Goal: Information Seeking & Learning: Learn about a topic

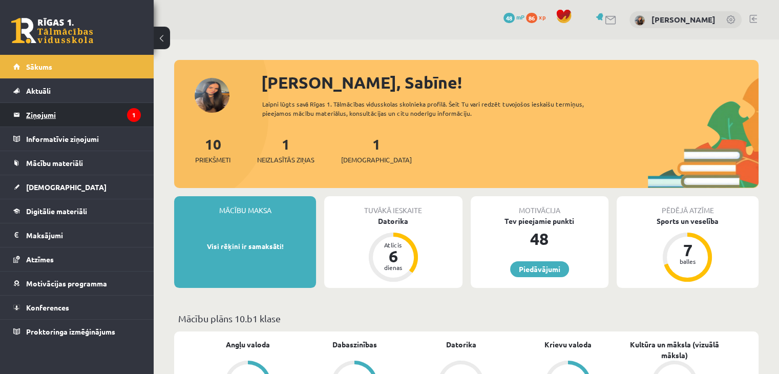
click at [85, 125] on legend "Ziņojumi 1" at bounding box center [83, 115] width 115 height 24
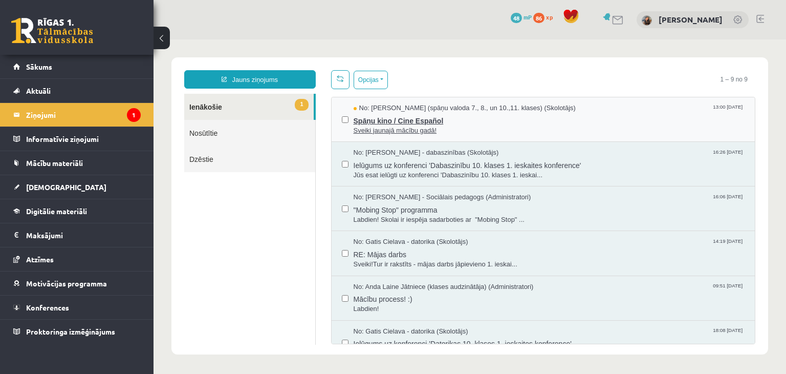
click at [528, 126] on span "Sveiki jaunajā mācību gadā!" at bounding box center [550, 131] width 392 height 10
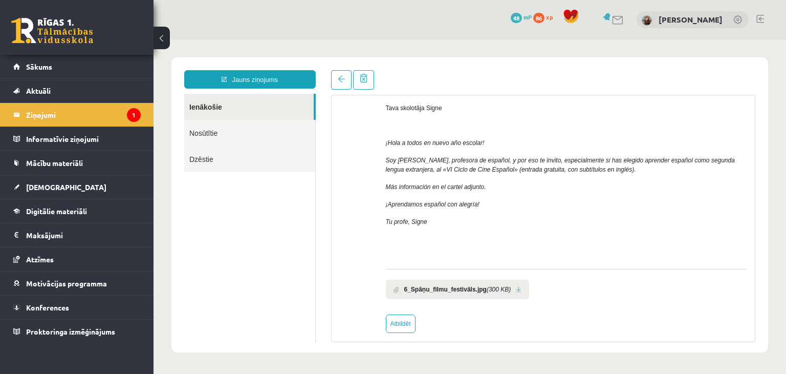
scroll to position [51, 0]
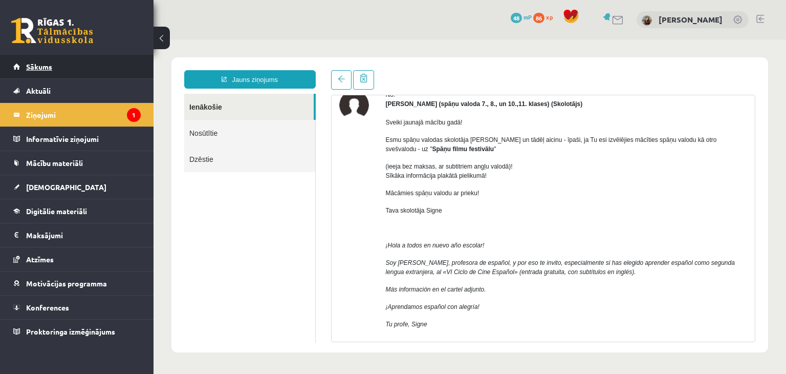
click at [47, 69] on span "Sākums" at bounding box center [39, 66] width 26 height 9
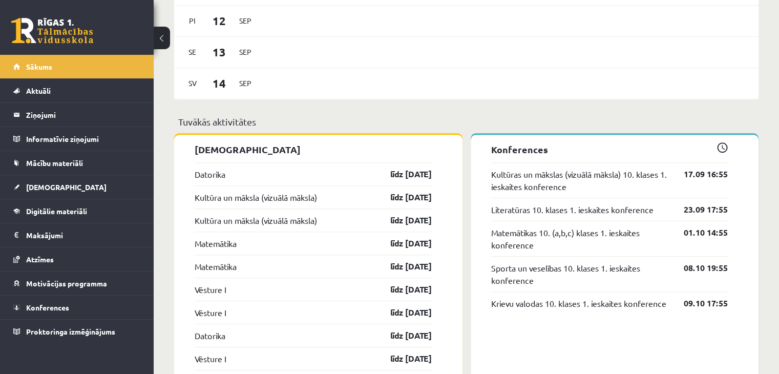
scroll to position [717, 0]
click at [416, 172] on link "līdz 15.09.25" at bounding box center [401, 173] width 59 height 12
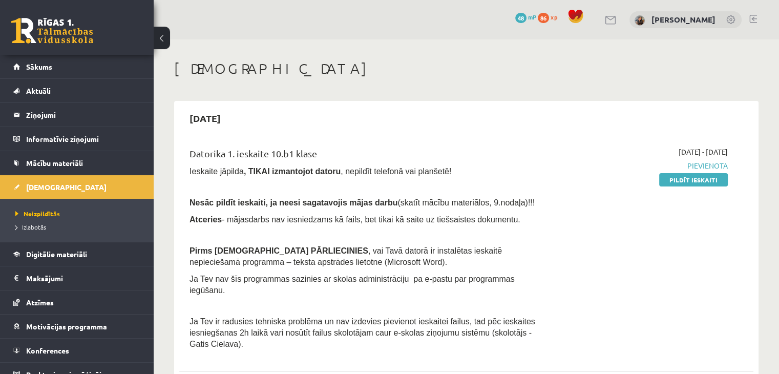
drag, startPoint x: 765, startPoint y: 80, endPoint x: 761, endPoint y: 86, distance: 7.3
drag, startPoint x: 252, startPoint y: 259, endPoint x: 301, endPoint y: 263, distance: 48.3
click at [303, 263] on span ", vai Tavā datorā ir instalētas ieskaitē nepieciešamā programma – teksta apstrā…" at bounding box center [345, 256] width 312 height 20
drag, startPoint x: 295, startPoint y: 262, endPoint x: 289, endPoint y: 267, distance: 8.4
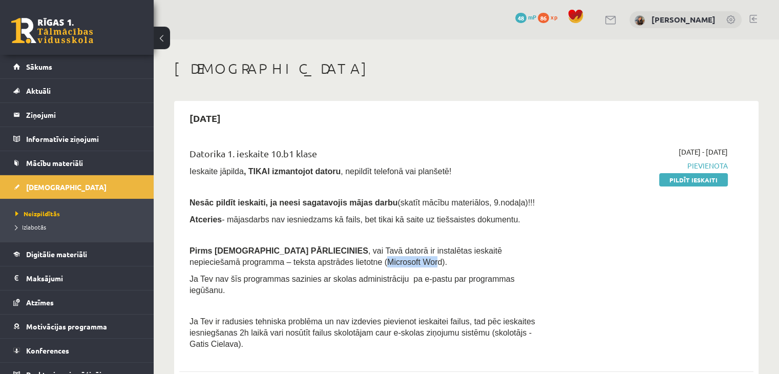
click at [303, 272] on div "Datorika 1. ieskaite 10.b1 klase Ieskaite jāpilda , TIKAI izmantojot datoru , n…" at bounding box center [366, 250] width 369 height 208
click at [268, 261] on span ", vai Tavā datorā ir instalētas ieskaitē nepieciešamā programma – teksta apstrā…" at bounding box center [345, 256] width 312 height 20
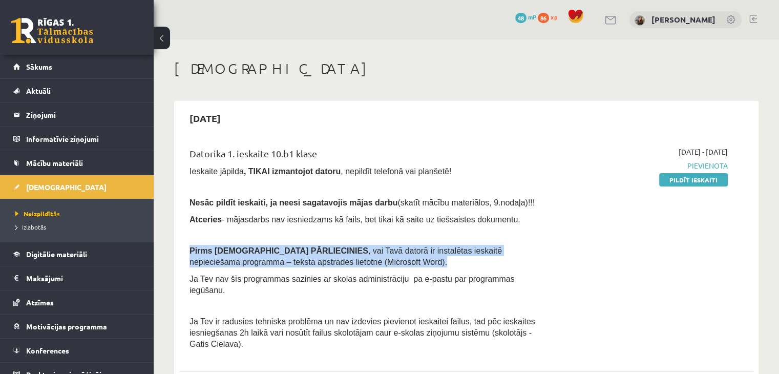
click at [268, 261] on span ", vai Tavā datorā ir instalētas ieskaitē nepieciešamā programma – teksta apstrā…" at bounding box center [345, 256] width 312 height 20
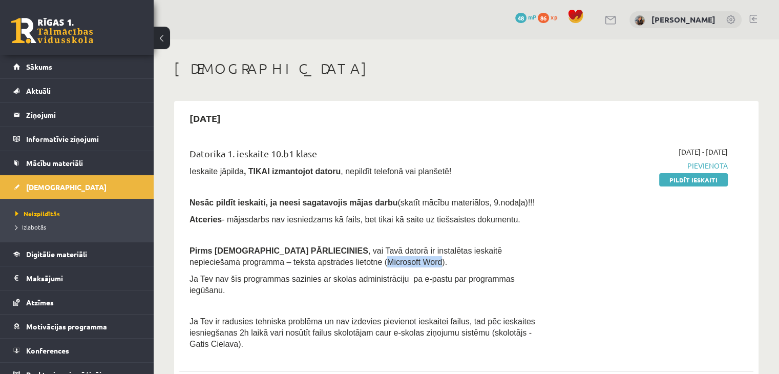
drag, startPoint x: 253, startPoint y: 261, endPoint x: 305, endPoint y: 262, distance: 52.2
click at [305, 262] on span ", vai Tavā datorā ir instalētas ieskaitē nepieciešamā programma – teksta apstrā…" at bounding box center [345, 256] width 312 height 20
copy span "Microsoft Word"
click at [549, 264] on div "Datorika 1. ieskaite 10.b1 klase Ieskaite jāpilda , TIKAI izmantojot datoru , n…" at bounding box center [366, 250] width 369 height 208
click at [718, 165] on span "Pievienota" at bounding box center [643, 165] width 169 height 11
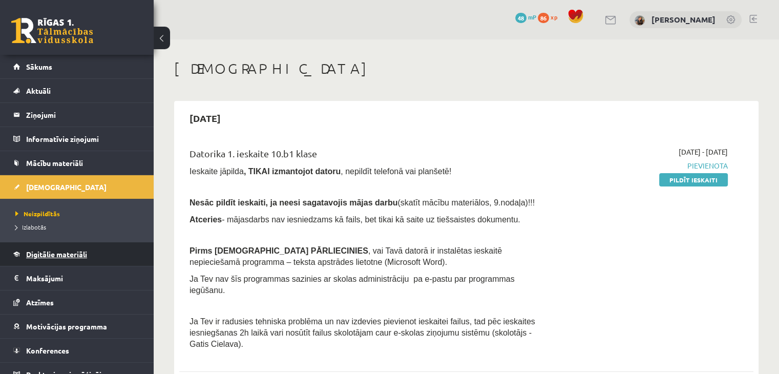
click at [64, 257] on span "Digitālie materiāli" at bounding box center [56, 253] width 61 height 9
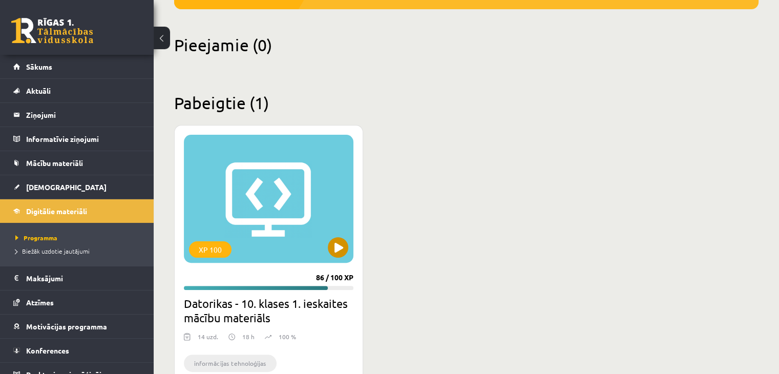
scroll to position [307, 0]
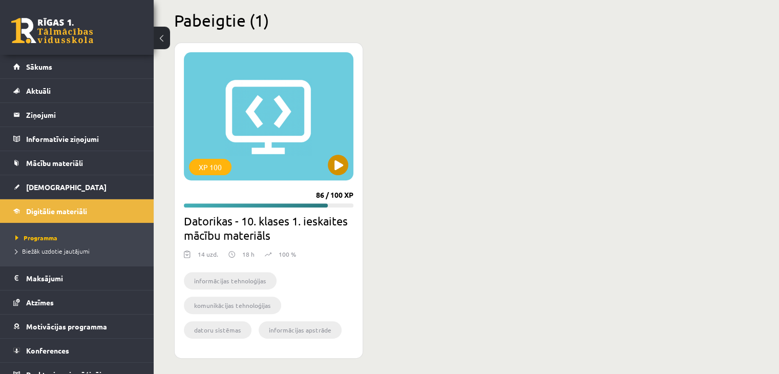
click at [270, 135] on div "XP 100" at bounding box center [268, 116] width 169 height 128
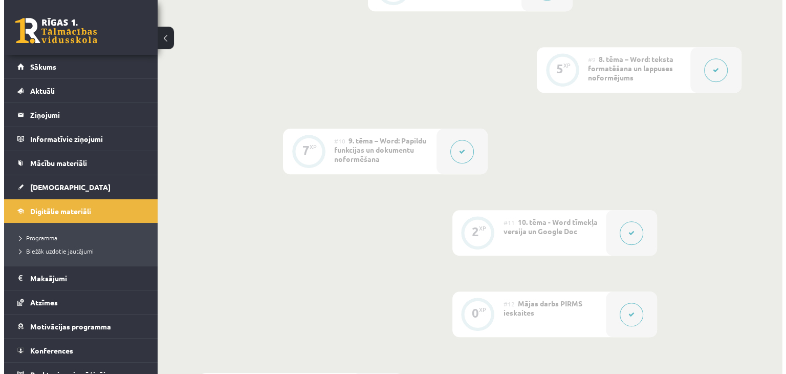
scroll to position [1024, 0]
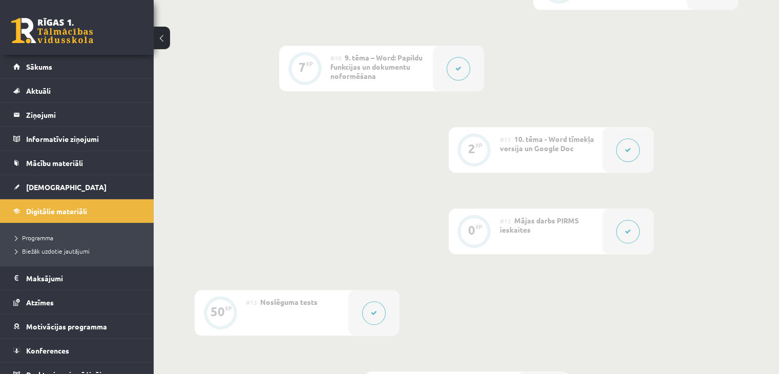
click at [633, 220] on button at bounding box center [628, 232] width 24 height 24
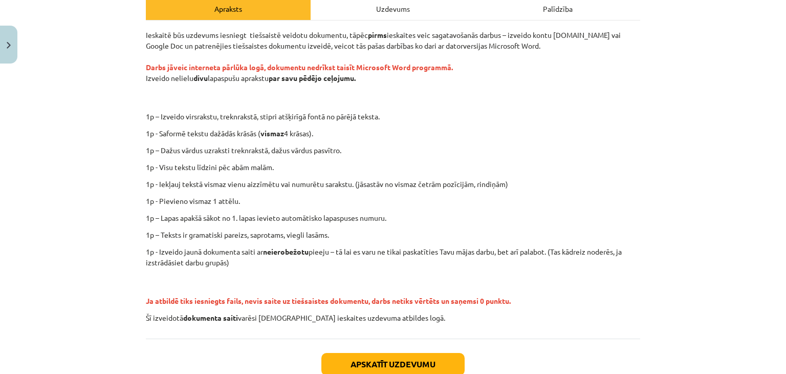
scroll to position [254, 0]
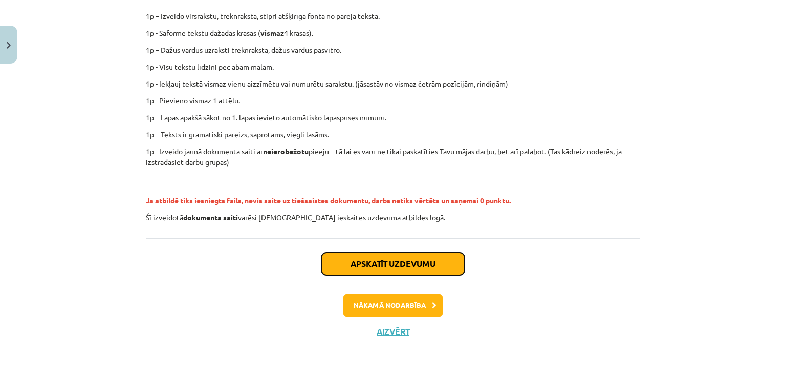
click at [405, 267] on button "Apskatīt uzdevumu" at bounding box center [393, 263] width 143 height 23
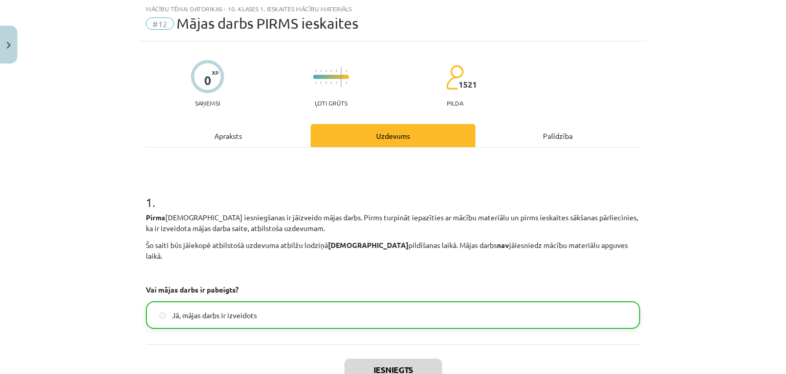
scroll to position [26, 0]
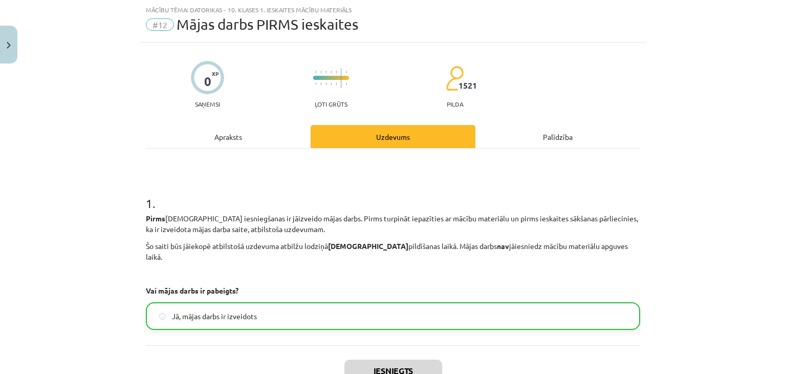
click at [397, 312] on label "Jā, mājas darbs ir izveidots" at bounding box center [393, 316] width 493 height 26
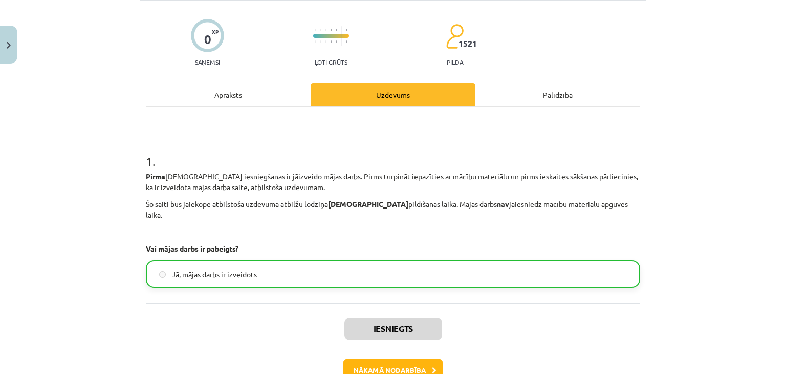
scroll to position [121, 0]
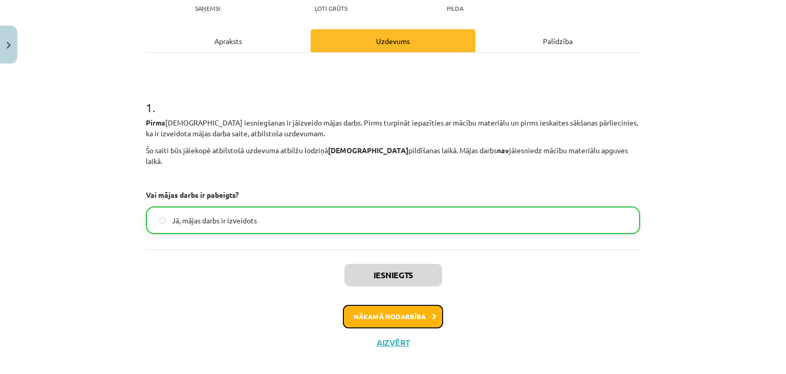
click at [399, 309] on button "Nākamā nodarbība" at bounding box center [393, 317] width 100 height 24
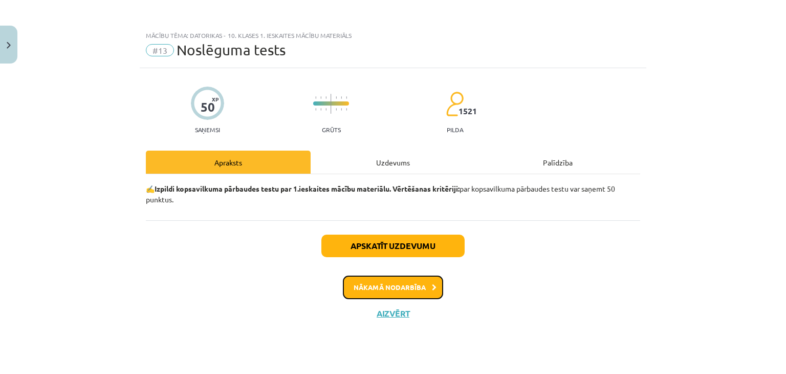
scroll to position [0, 0]
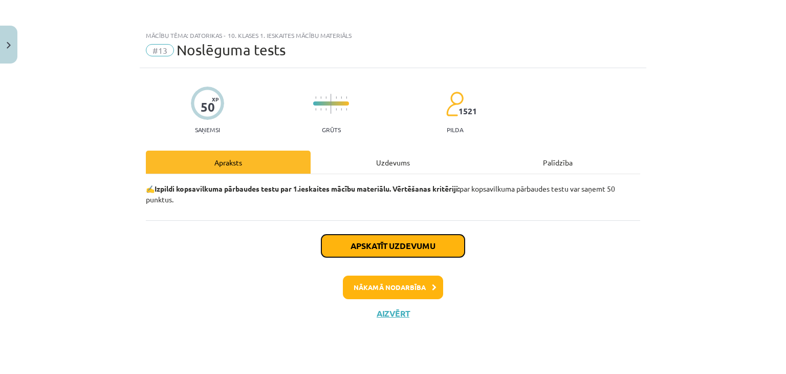
click at [403, 244] on button "Apskatīt uzdevumu" at bounding box center [393, 245] width 143 height 23
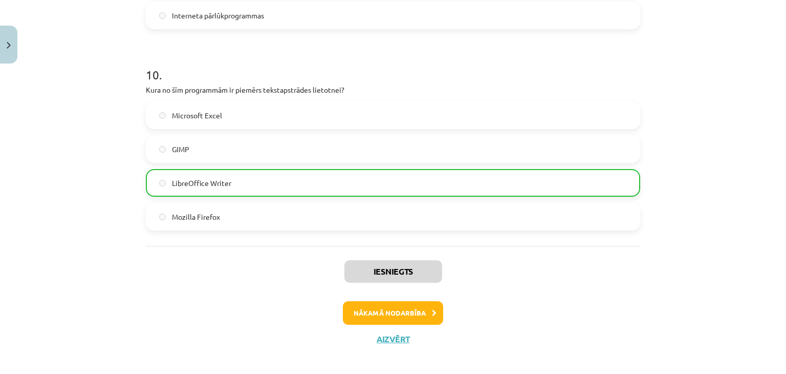
scroll to position [1953, 0]
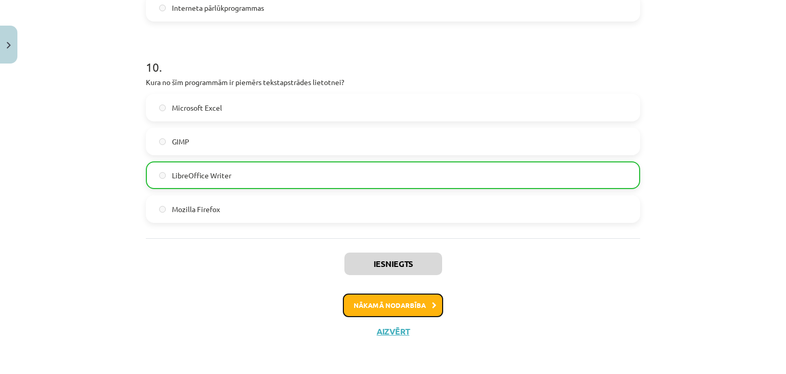
click at [416, 302] on button "Nākamā nodarbība" at bounding box center [393, 305] width 100 height 24
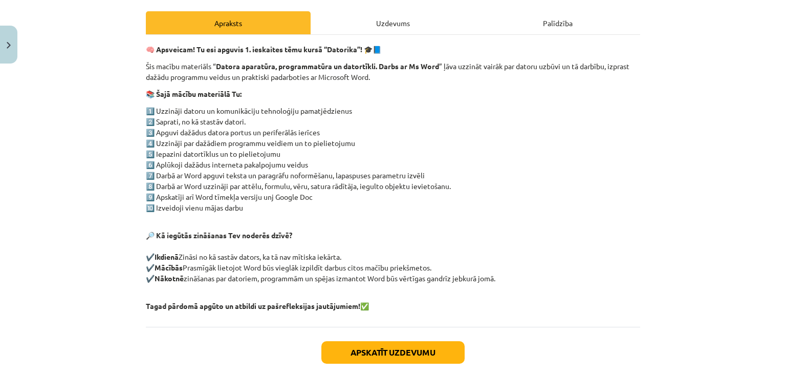
scroll to position [195, 0]
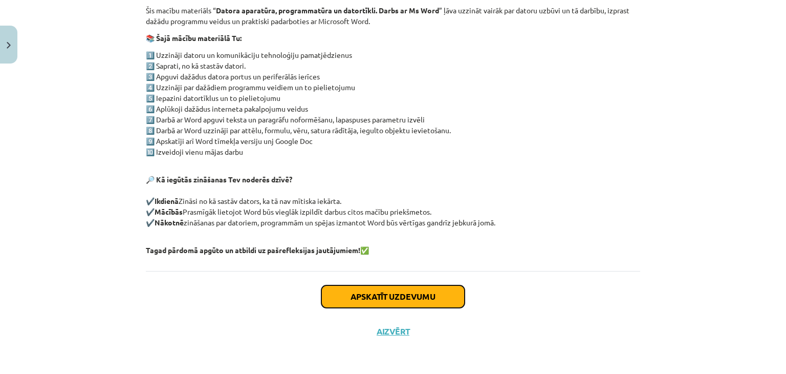
click at [432, 295] on button "Apskatīt uzdevumu" at bounding box center [393, 296] width 143 height 23
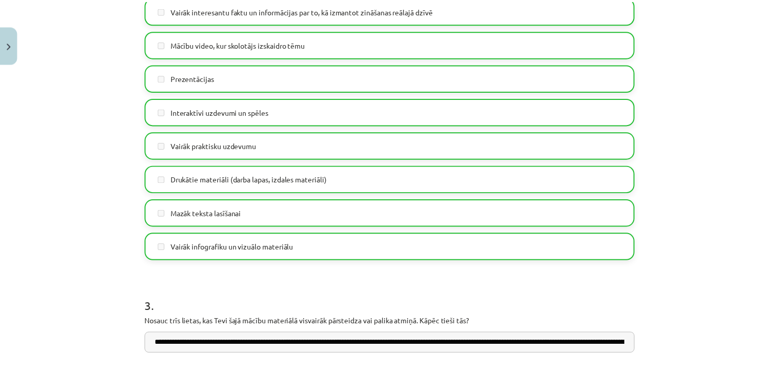
scroll to position [825, 0]
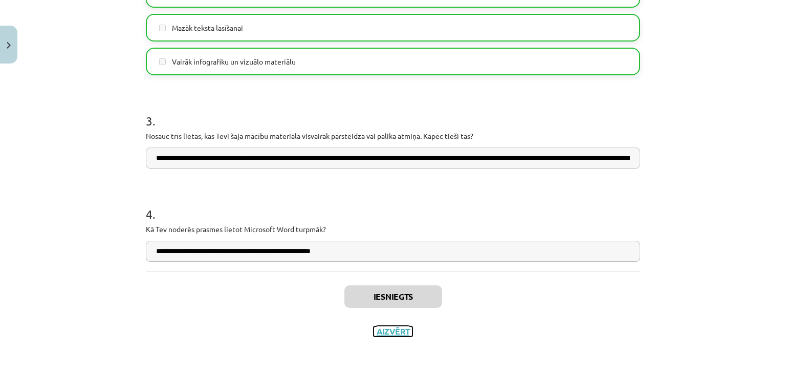
click at [402, 333] on button "Aizvērt" at bounding box center [393, 331] width 39 height 10
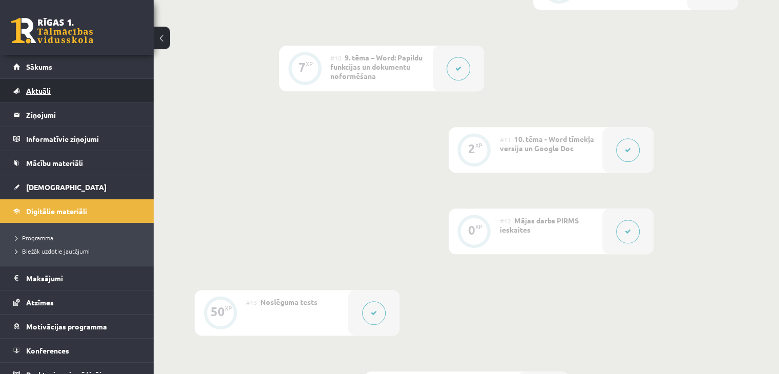
click at [46, 90] on span "Aktuāli" at bounding box center [38, 90] width 25 height 9
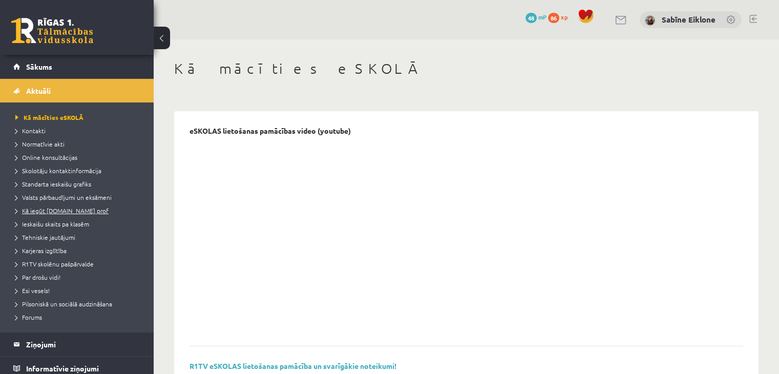
click at [68, 208] on span "Kā iegūt [DOMAIN_NAME] prof" at bounding box center [61, 210] width 93 height 8
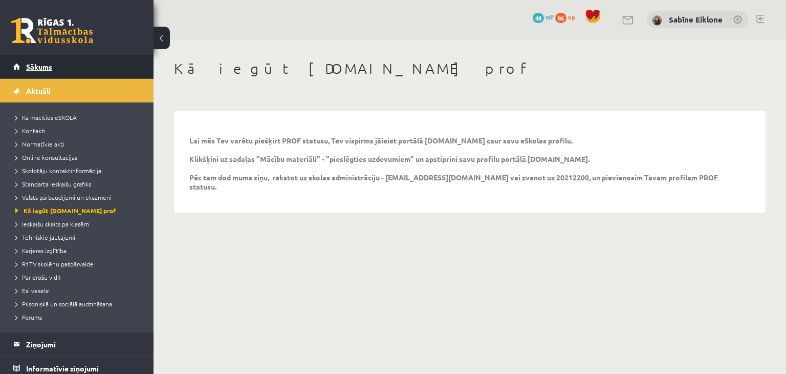
click at [34, 66] on span "Sākums" at bounding box center [39, 66] width 26 height 9
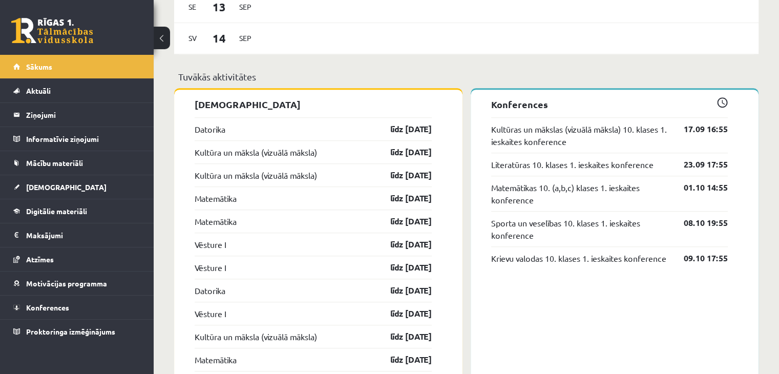
scroll to position [797, 0]
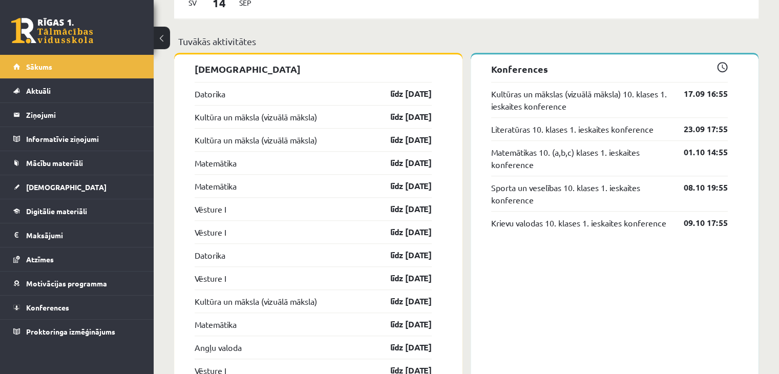
click at [724, 68] on span at bounding box center [722, 67] width 11 height 11
click at [543, 67] on p "Konferences" at bounding box center [609, 69] width 237 height 14
click at [59, 309] on span "Konferences" at bounding box center [47, 307] width 43 height 9
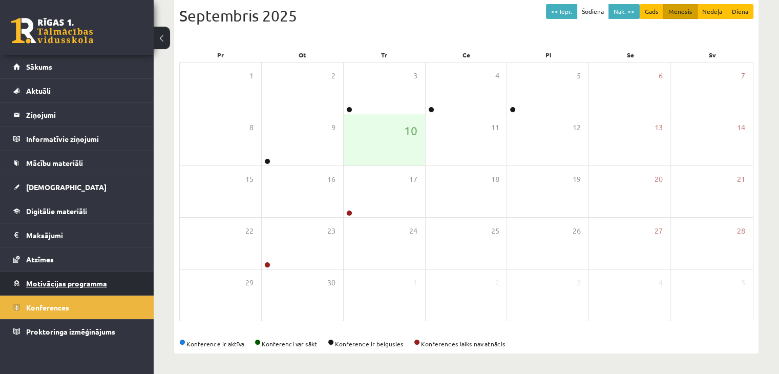
scroll to position [115, 0]
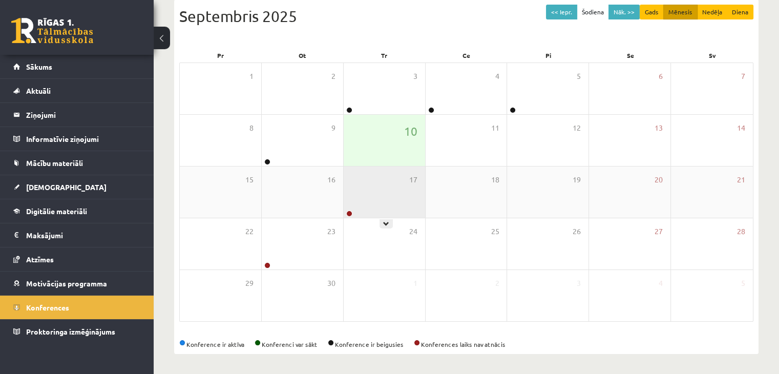
click at [397, 213] on div "17" at bounding box center [384, 191] width 81 height 51
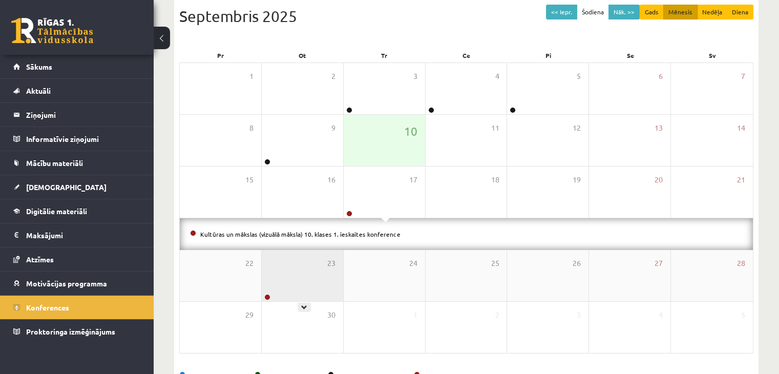
click at [307, 293] on div "23" at bounding box center [302, 275] width 81 height 51
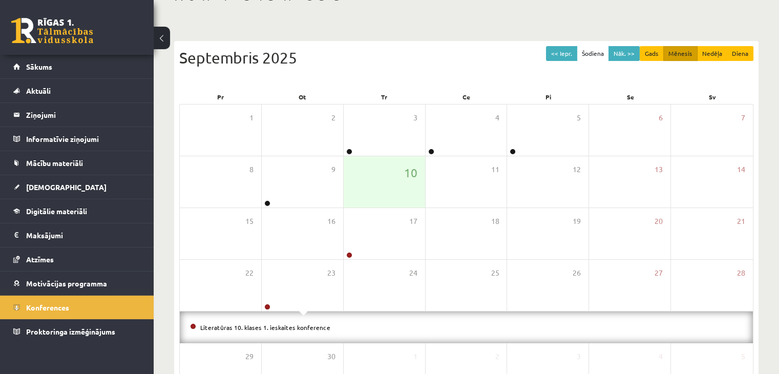
scroll to position [0, 0]
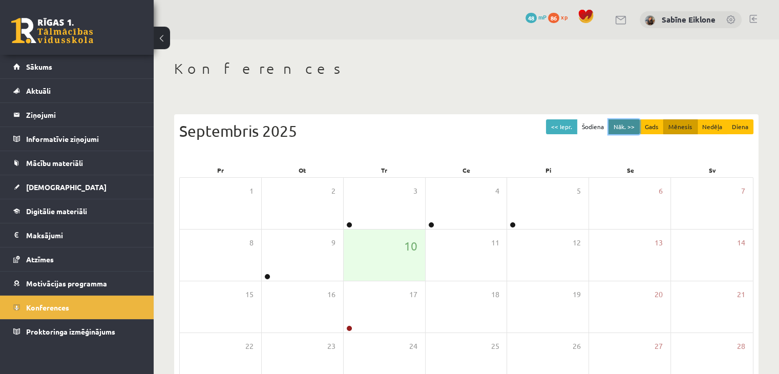
click at [617, 125] on button "Nāk. >>" at bounding box center [623, 126] width 31 height 15
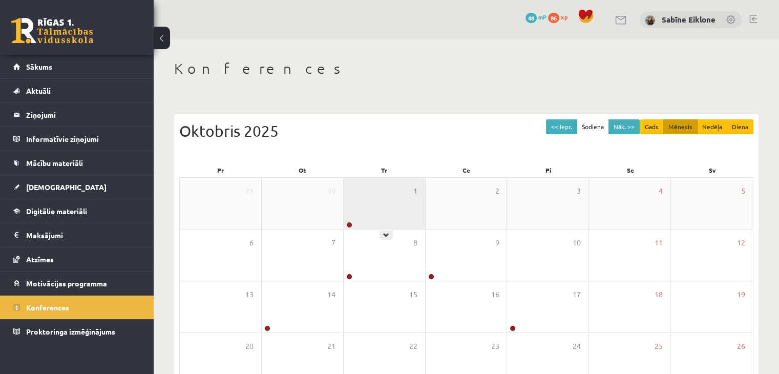
click at [379, 206] on div "1" at bounding box center [384, 203] width 81 height 51
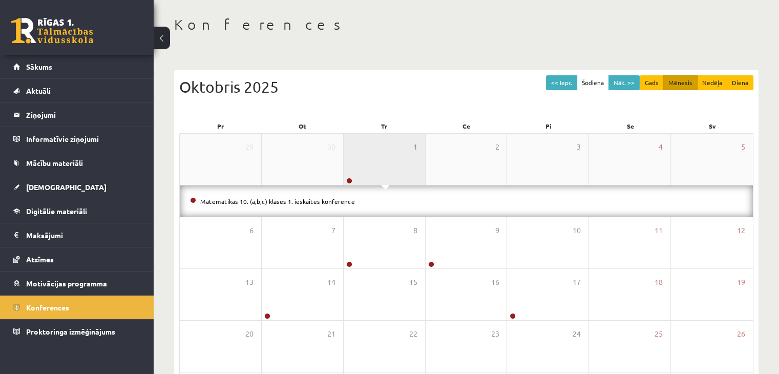
scroll to position [102, 0]
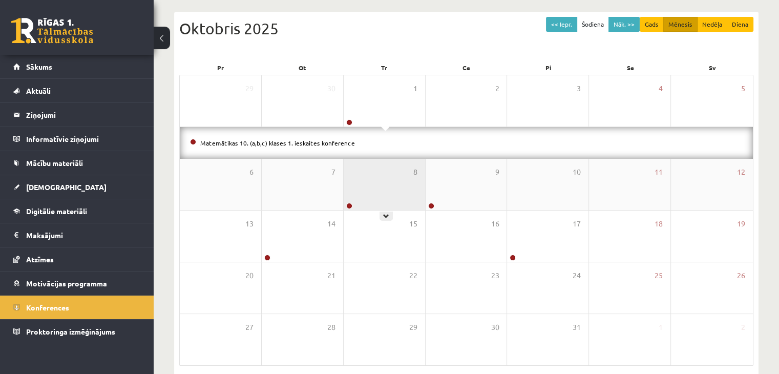
click at [393, 195] on div "8" at bounding box center [384, 184] width 81 height 51
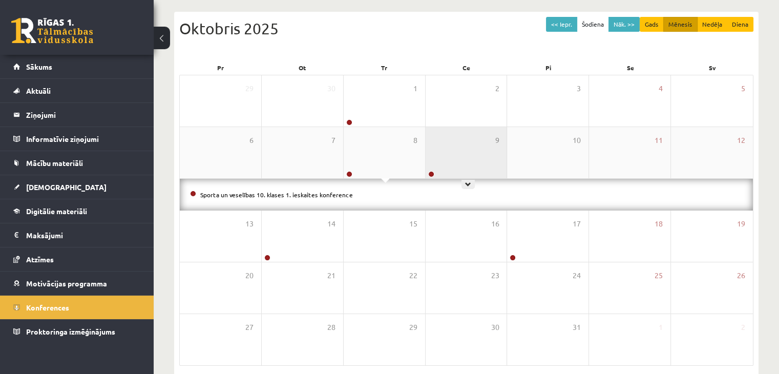
click at [449, 166] on div "9" at bounding box center [465, 152] width 81 height 51
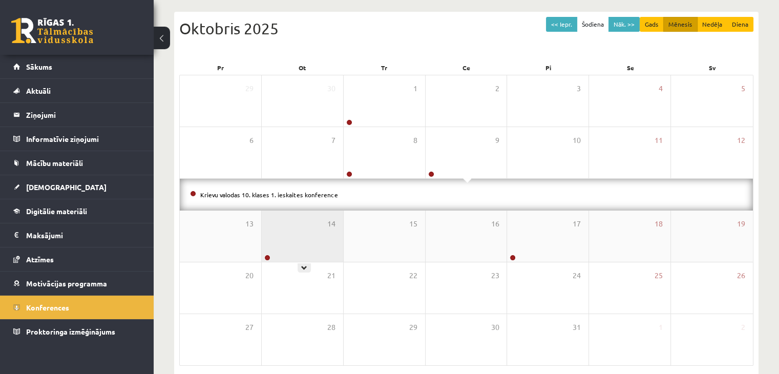
click at [310, 242] on div "14" at bounding box center [302, 235] width 81 height 51
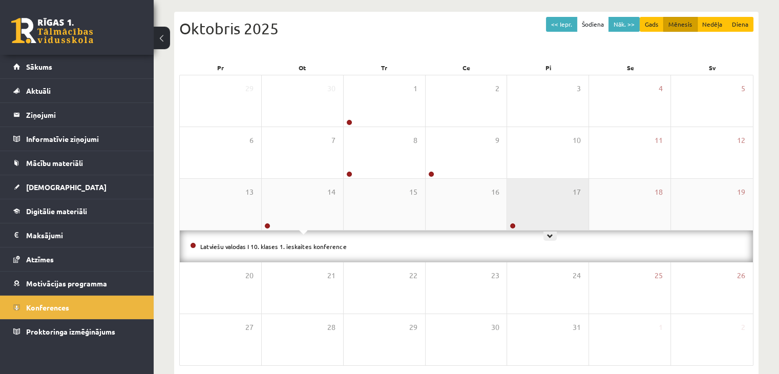
click at [517, 211] on div "17" at bounding box center [547, 204] width 81 height 51
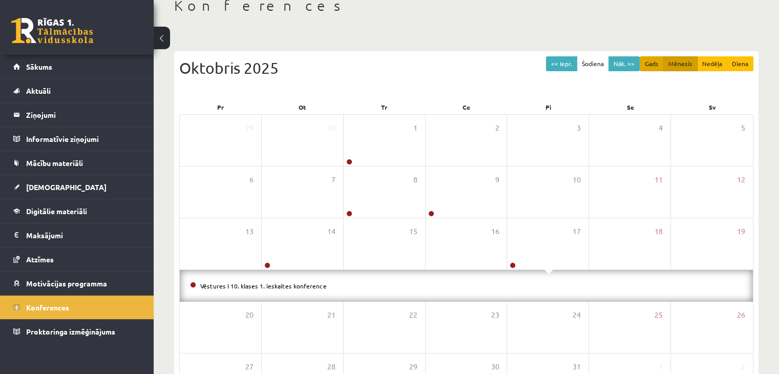
scroll to position [0, 0]
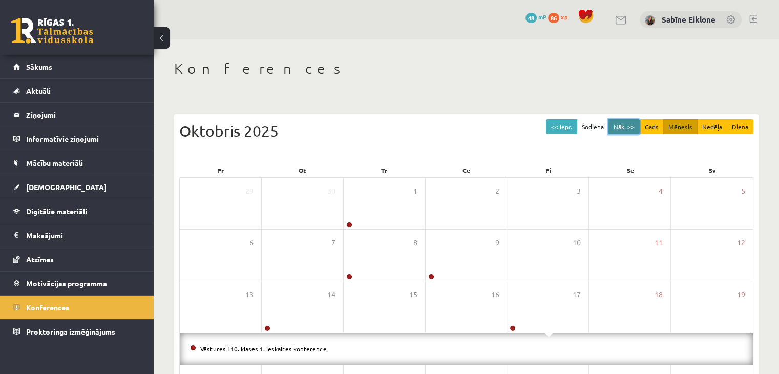
click at [614, 128] on button "Nāk. >>" at bounding box center [623, 126] width 31 height 15
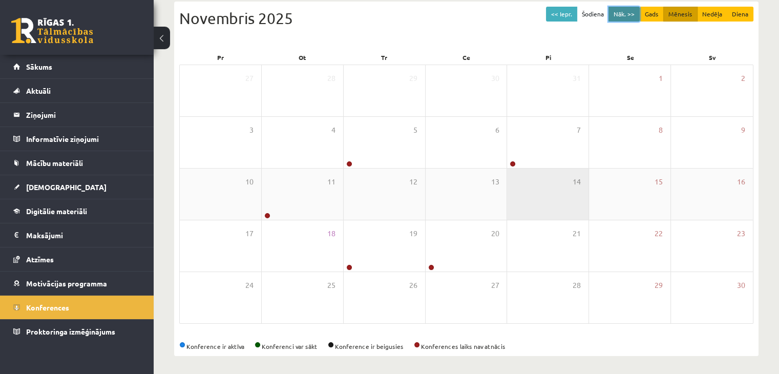
scroll to position [115, 0]
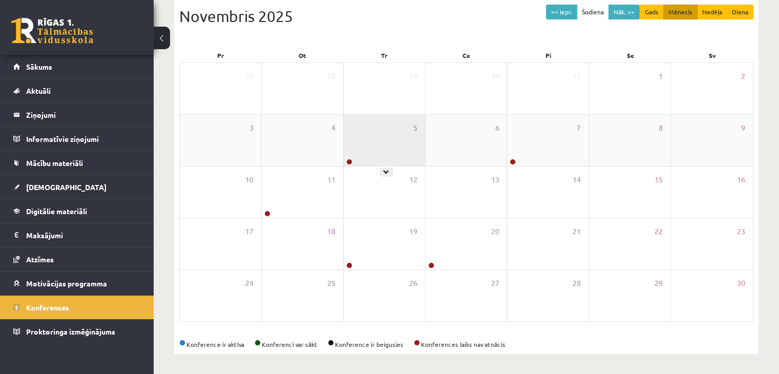
click at [404, 140] on div "5" at bounding box center [384, 140] width 81 height 51
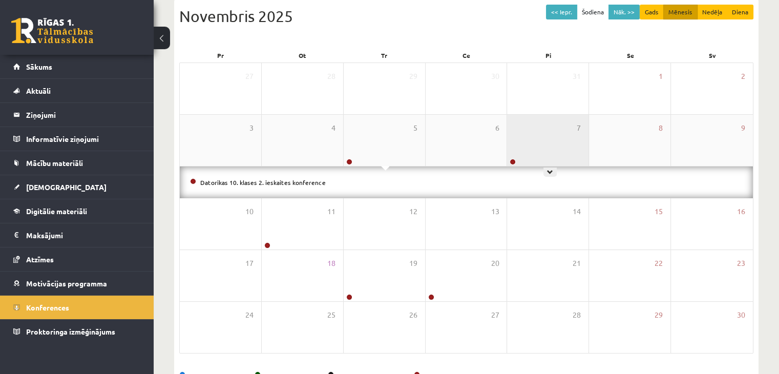
click at [525, 149] on div "7" at bounding box center [547, 140] width 81 height 51
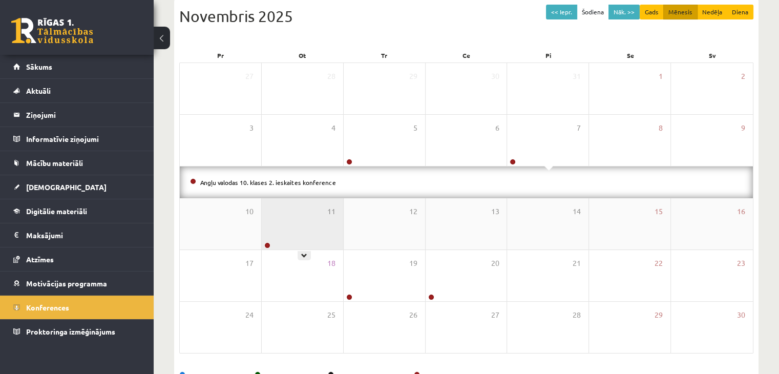
click at [293, 216] on div "11" at bounding box center [302, 223] width 81 height 51
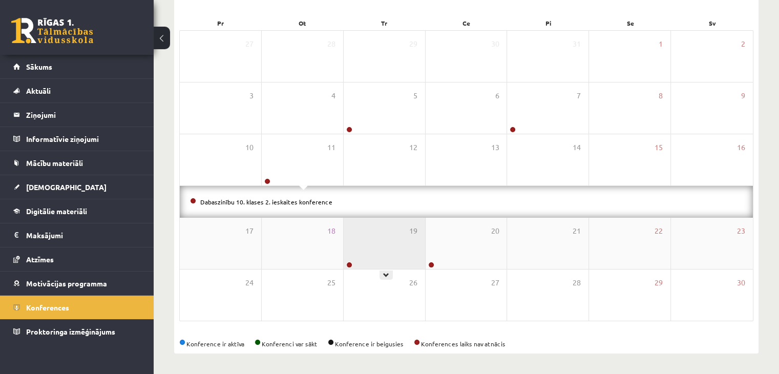
click at [393, 250] on div "19" at bounding box center [384, 243] width 81 height 51
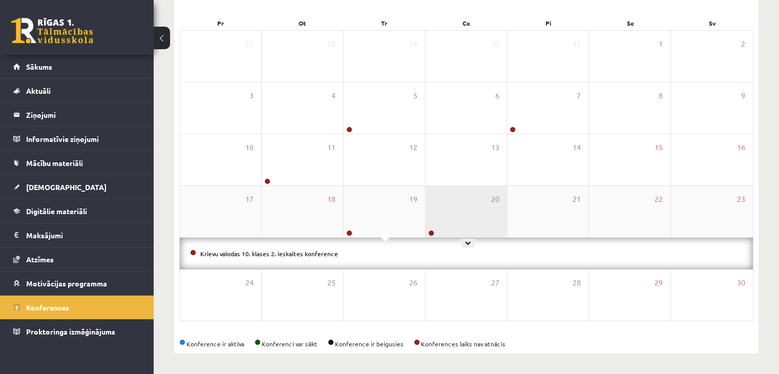
click at [457, 233] on div "20" at bounding box center [465, 211] width 81 height 51
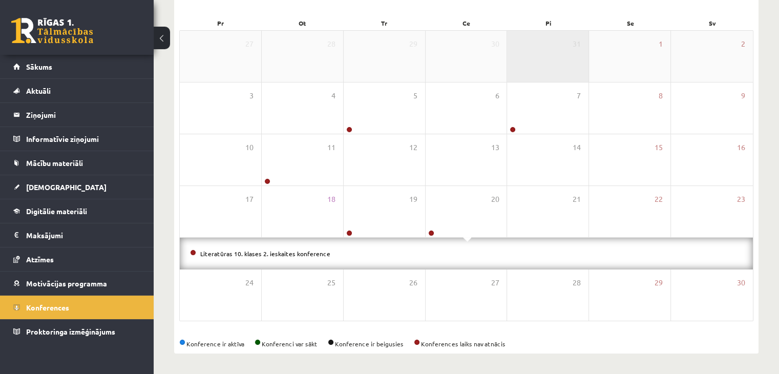
scroll to position [0, 0]
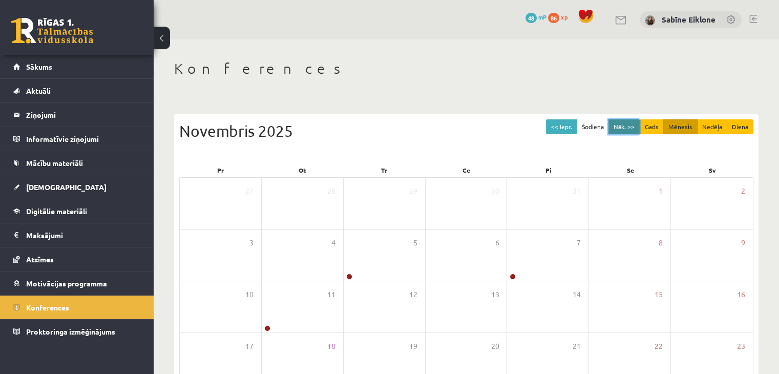
click at [618, 124] on button "Nāk. >>" at bounding box center [623, 126] width 31 height 15
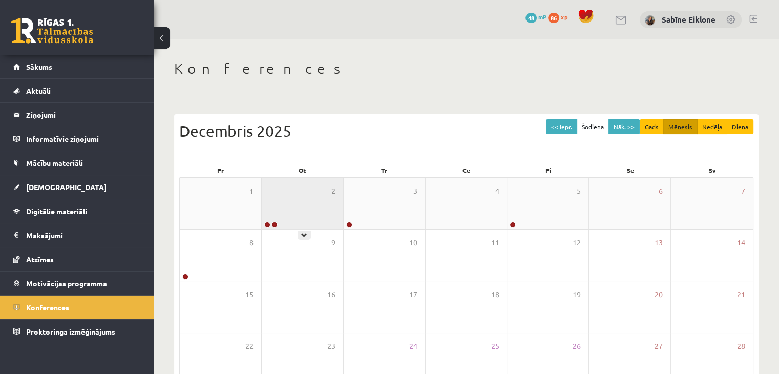
click at [324, 213] on div "2" at bounding box center [302, 203] width 81 height 51
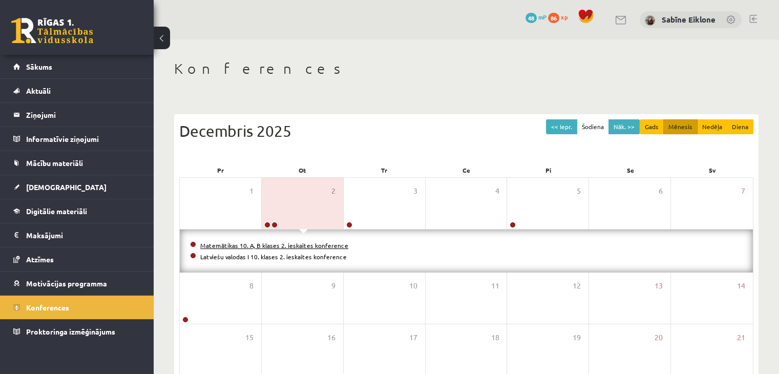
click at [317, 244] on link "Matemātikas 10. A, B klases 2. ieskaites konference" at bounding box center [274, 245] width 148 height 8
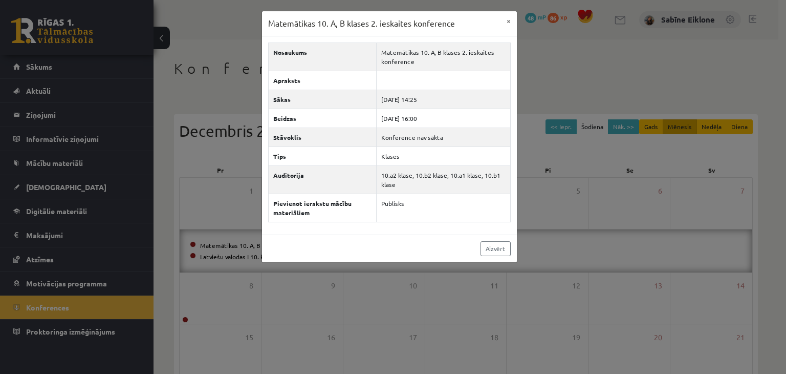
click at [526, 172] on div "Matemātikas 10. A, B klases 2. ieskaites konference × Nosaukums Matemātikas 10.…" at bounding box center [393, 187] width 786 height 374
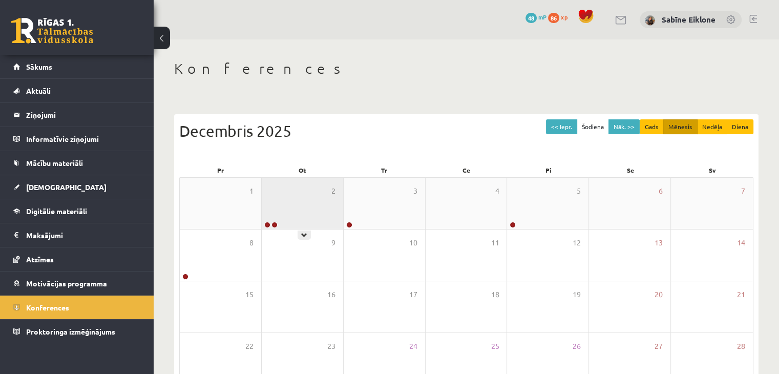
click at [302, 208] on div "2" at bounding box center [302, 203] width 81 height 51
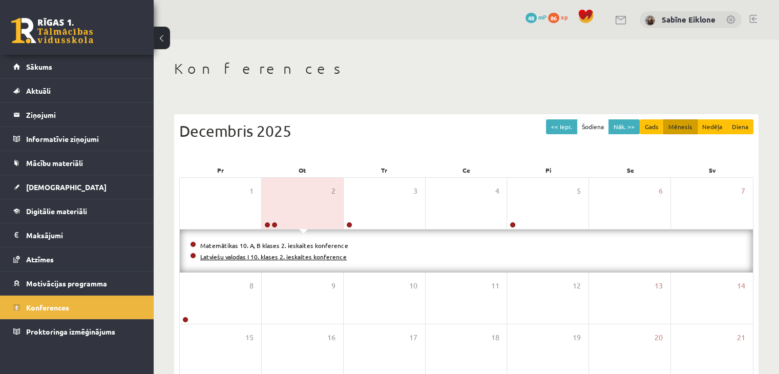
click at [300, 258] on link "Latviešu valodas I 10. klases 2. ieskaites konference" at bounding box center [273, 256] width 146 height 8
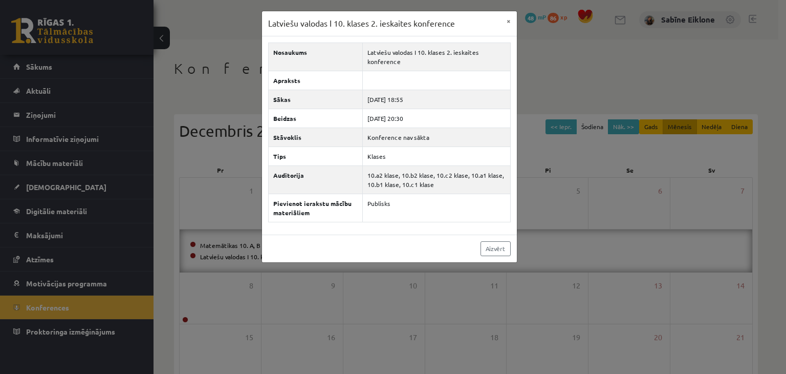
click at [541, 172] on div "Latviešu valodas I 10. klases 2. ieskaites konference × Nosaukums Latviešu valo…" at bounding box center [393, 187] width 786 height 374
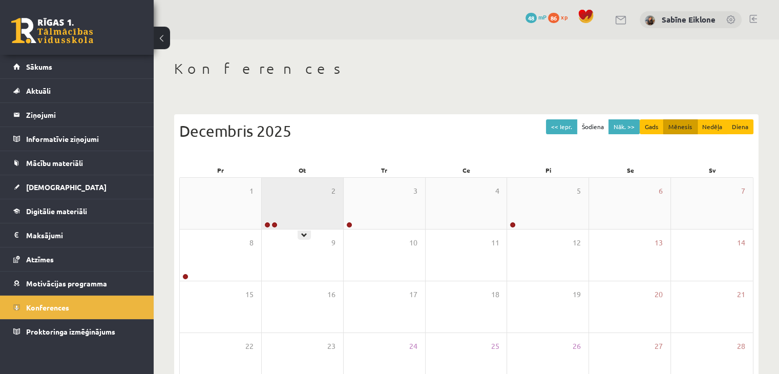
click at [303, 210] on div "2" at bounding box center [302, 203] width 81 height 51
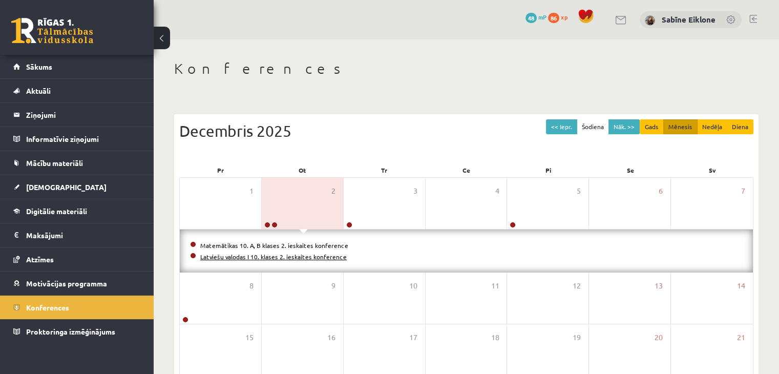
click at [293, 257] on link "Latviešu valodas I 10. klases 2. ieskaites konference" at bounding box center [273, 256] width 146 height 8
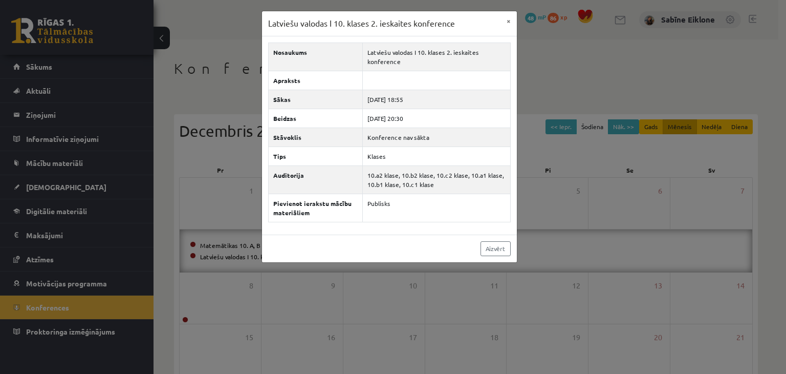
click at [533, 157] on div "Latviešu valodas I 10. klases 2. ieskaites konference × Nosaukums Latviešu valo…" at bounding box center [393, 187] width 786 height 374
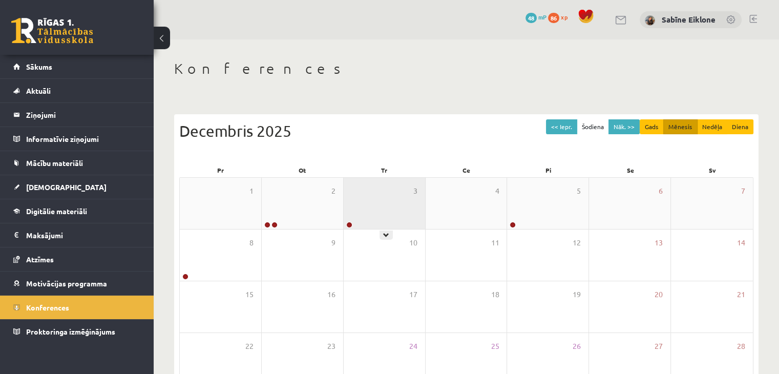
click at [389, 200] on div "3" at bounding box center [384, 203] width 81 height 51
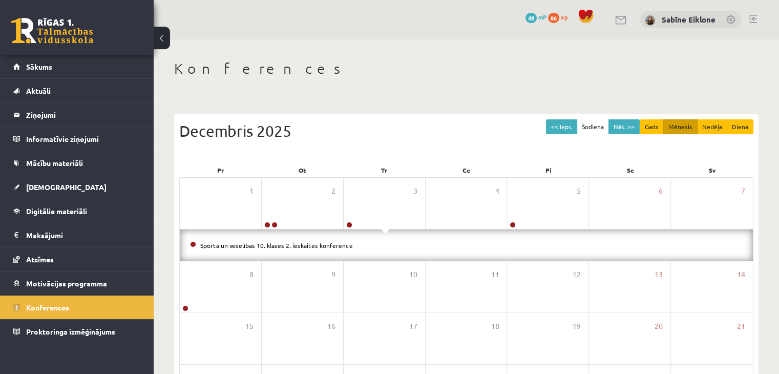
click at [348, 244] on li "Sporta un veselības 10. klases 2. ieskaites konference" at bounding box center [466, 245] width 552 height 11
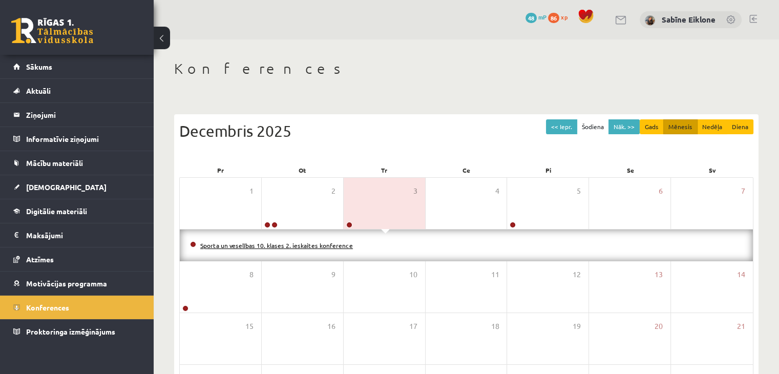
click at [343, 245] on link "Sporta un veselības 10. klases 2. ieskaites konference" at bounding box center [276, 245] width 153 height 8
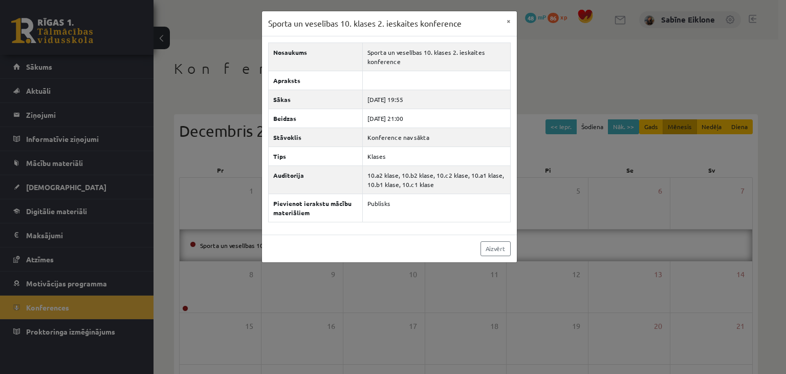
click at [585, 172] on div "Sporta un veselības 10. klases 2. ieskaites konference × Nosaukums Sporta un ve…" at bounding box center [393, 187] width 786 height 374
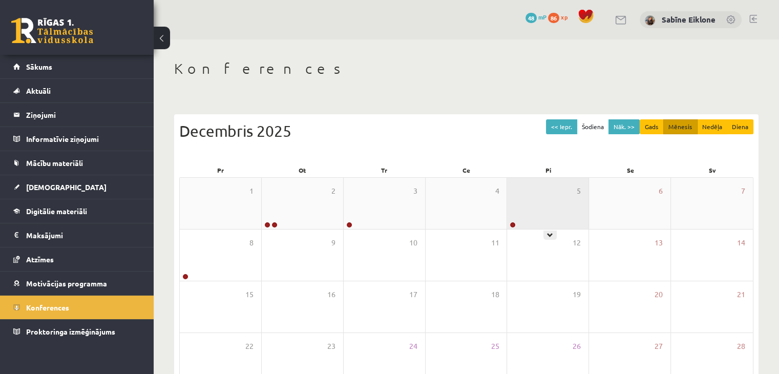
click at [539, 213] on div "5" at bounding box center [547, 203] width 81 height 51
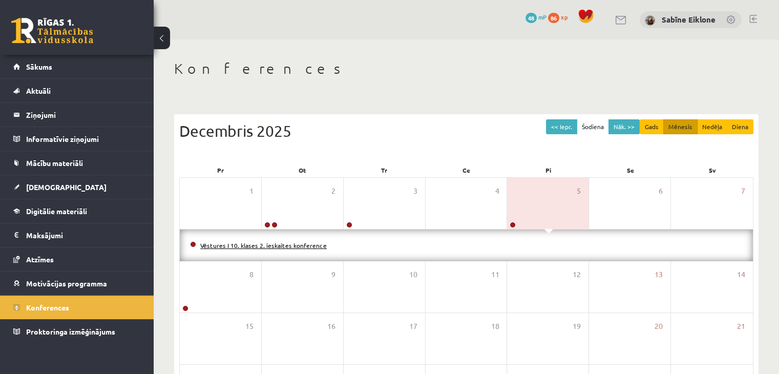
click at [315, 247] on link "Vēstures I 10. klases 2. ieskaites konference" at bounding box center [263, 245] width 126 height 8
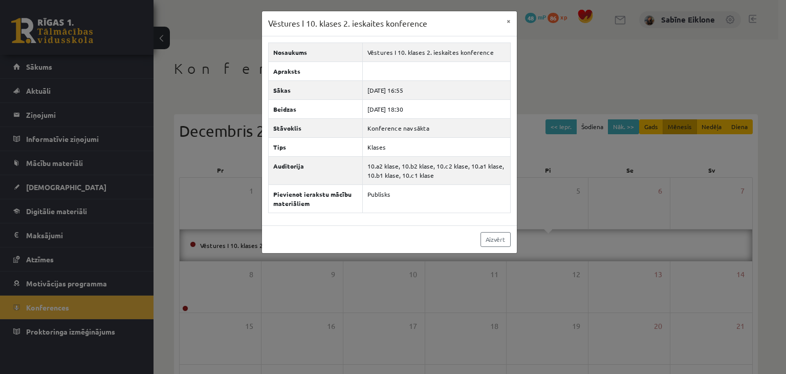
click at [617, 189] on div "Vēstures I 10. klases 2. ieskaites konference × Nosaukums Vēstures I 10. klases…" at bounding box center [393, 187] width 786 height 374
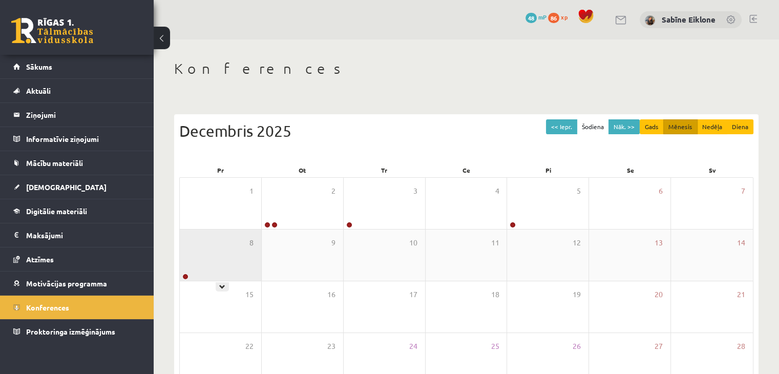
click at [236, 267] on div "8" at bounding box center [220, 254] width 81 height 51
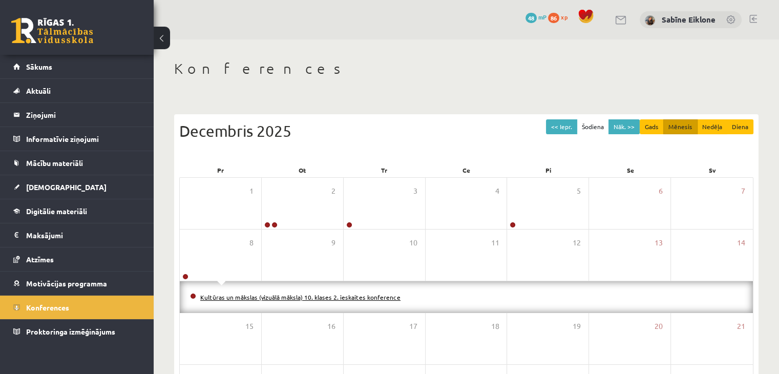
click at [230, 295] on link "Kultūras un mākslas (vizuālā māksla) 10. klases 2. ieskaites konference" at bounding box center [300, 297] width 200 height 8
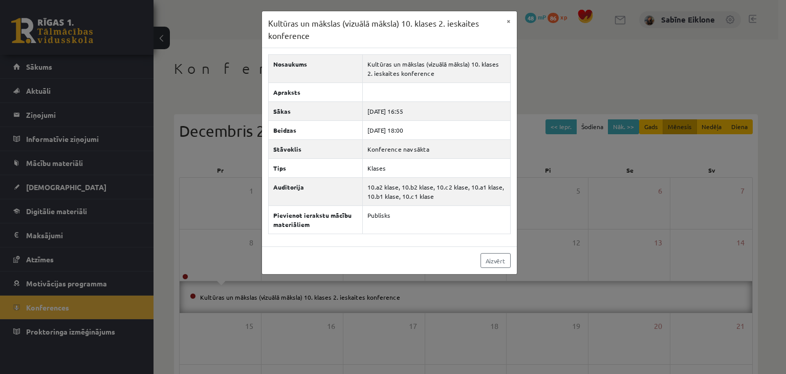
click at [555, 220] on div "Kultūras un mākslas (vizuālā māksla) 10. klases 2. ieskaites konference × Nosau…" at bounding box center [393, 187] width 786 height 374
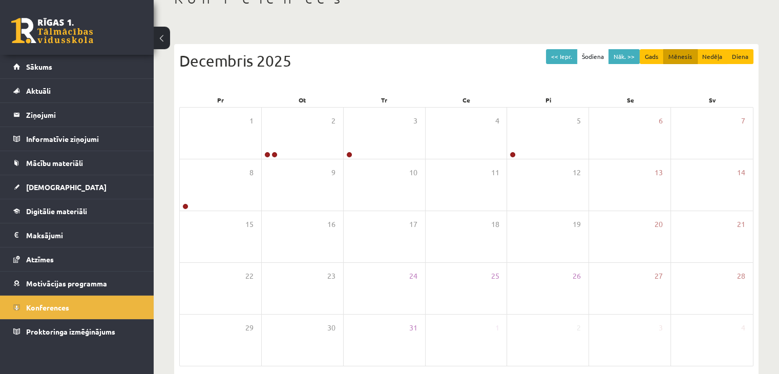
scroll to position [115, 0]
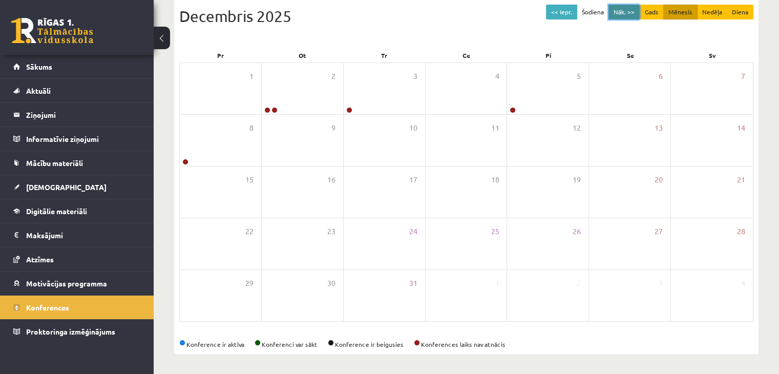
click at [619, 13] on button "Nāk. >>" at bounding box center [623, 12] width 31 height 15
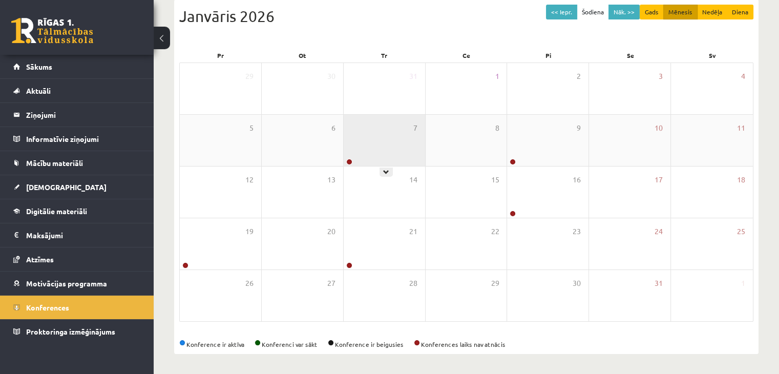
click at [393, 148] on div "7" at bounding box center [384, 140] width 81 height 51
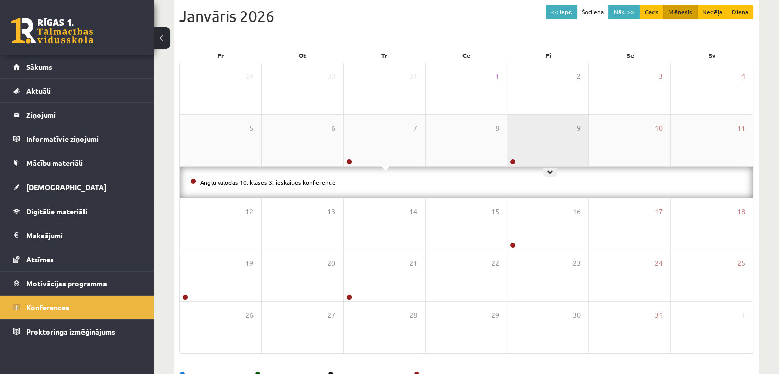
click at [530, 146] on div "9" at bounding box center [547, 140] width 81 height 51
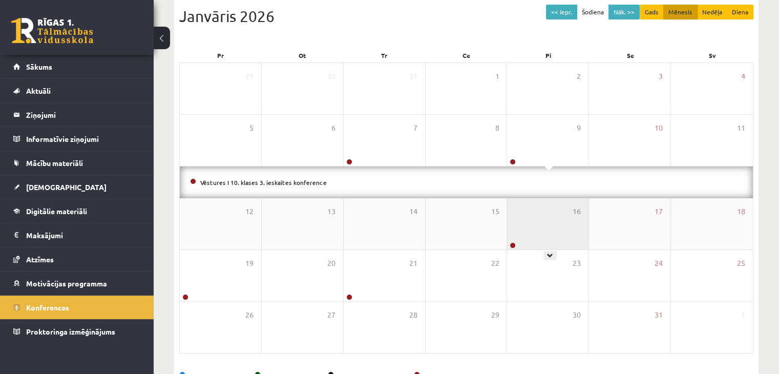
click at [532, 227] on div "16" at bounding box center [547, 223] width 81 height 51
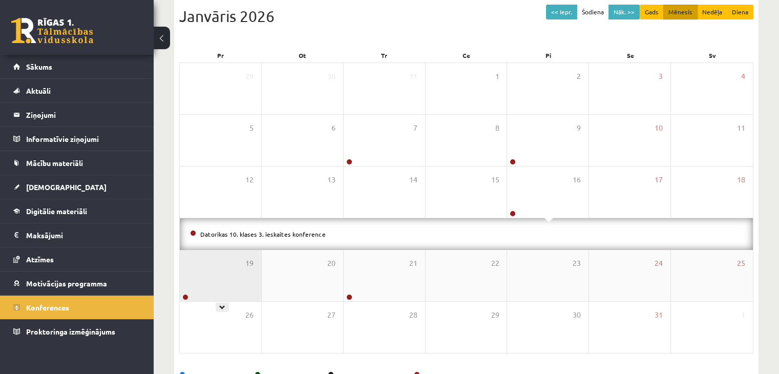
click at [242, 280] on div "19" at bounding box center [220, 275] width 81 height 51
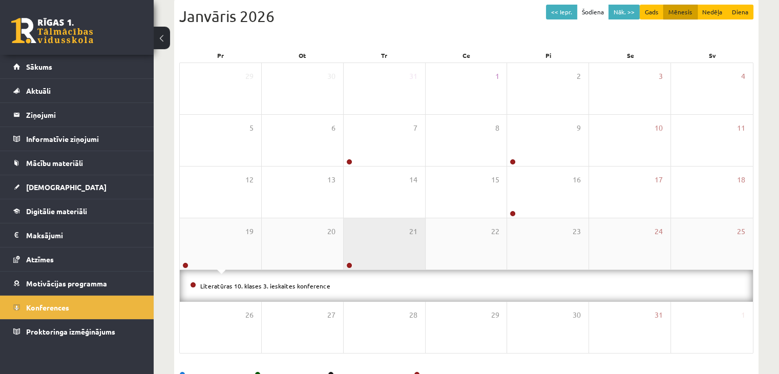
click at [383, 267] on div "21" at bounding box center [384, 243] width 81 height 51
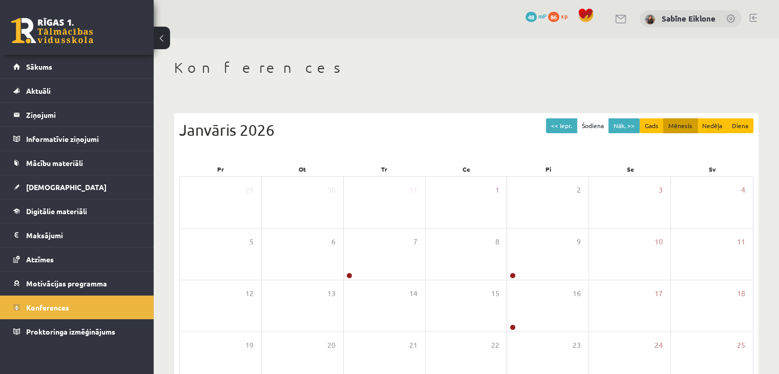
scroll to position [0, 0]
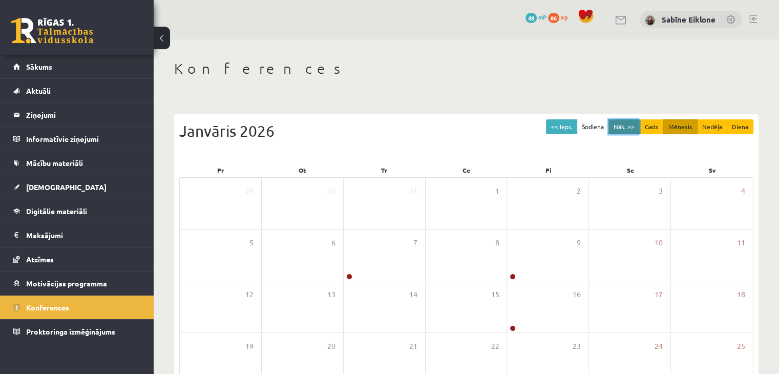
click at [631, 124] on button "Nāk. >>" at bounding box center [623, 126] width 31 height 15
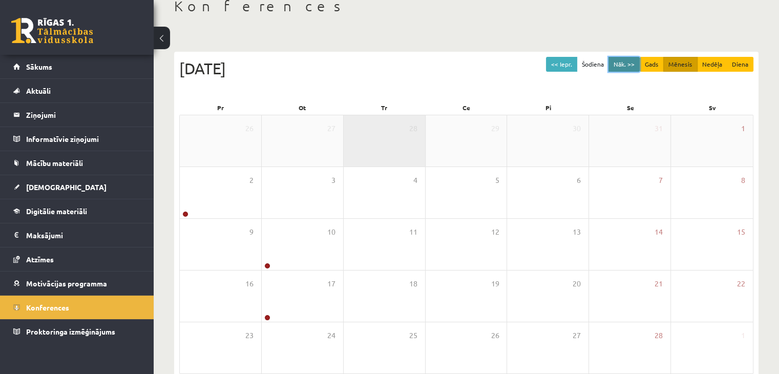
scroll to position [115, 0]
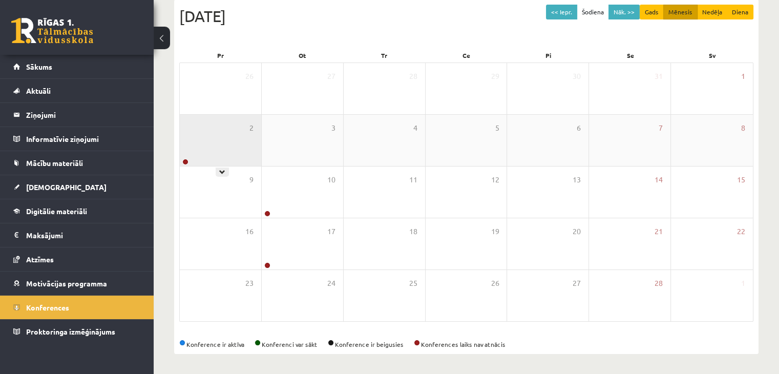
click at [250, 163] on div "2" at bounding box center [220, 140] width 81 height 51
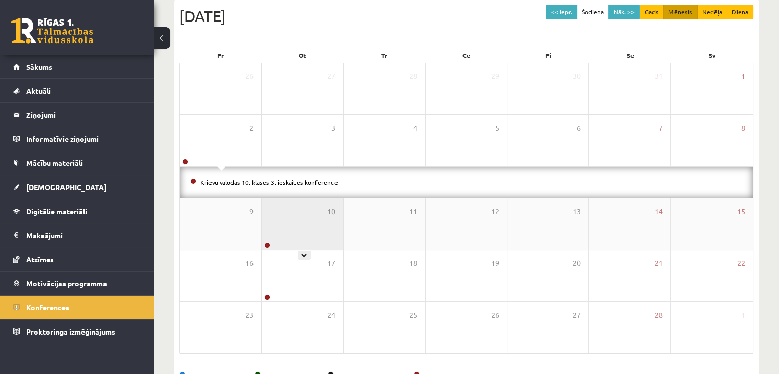
click at [304, 222] on div "10" at bounding box center [302, 223] width 81 height 51
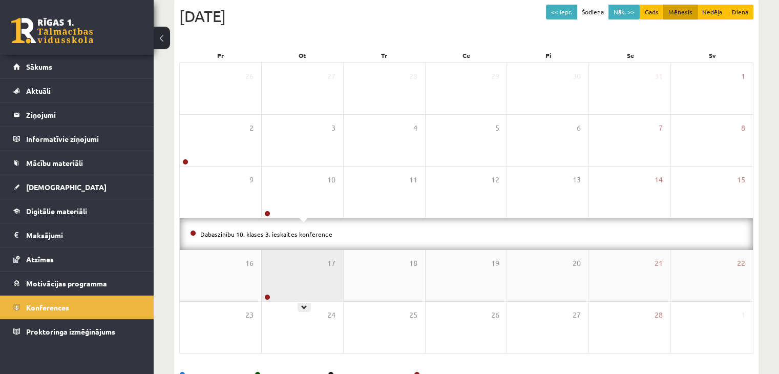
click at [318, 279] on div "17" at bounding box center [302, 275] width 81 height 51
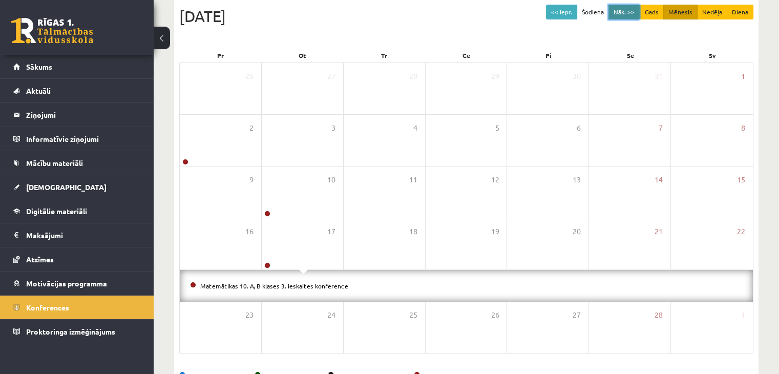
click at [631, 13] on button "Nāk. >>" at bounding box center [623, 12] width 31 height 15
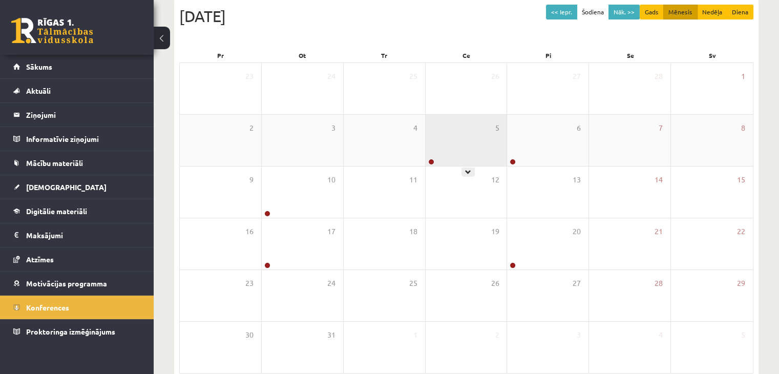
click at [440, 154] on div "5" at bounding box center [465, 140] width 81 height 51
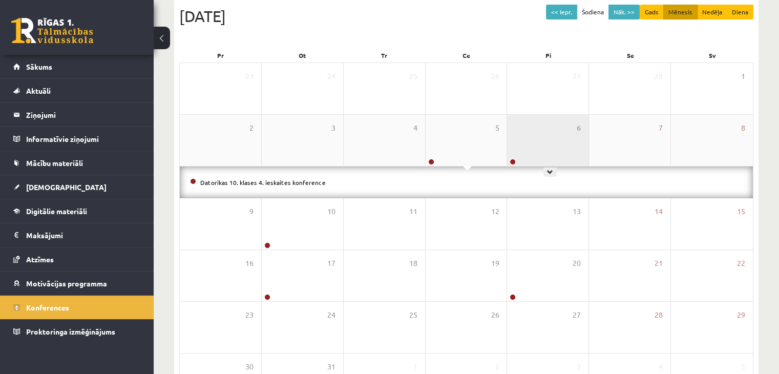
click at [526, 149] on div "6" at bounding box center [547, 140] width 81 height 51
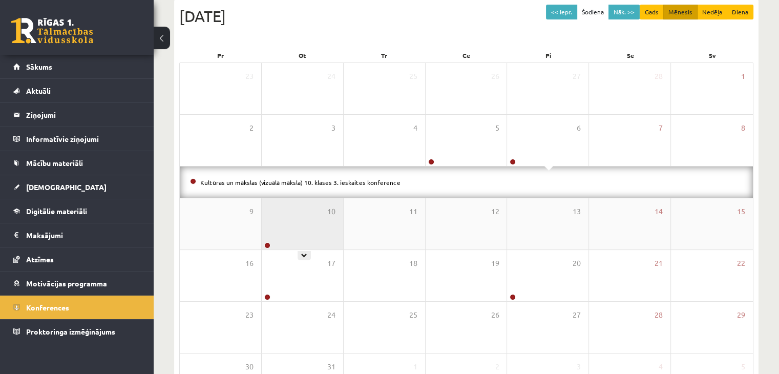
click at [289, 220] on div "10" at bounding box center [302, 223] width 81 height 51
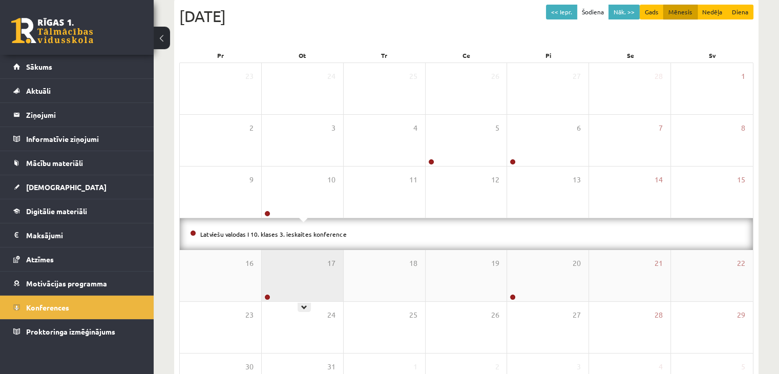
click at [302, 277] on div "17" at bounding box center [302, 275] width 81 height 51
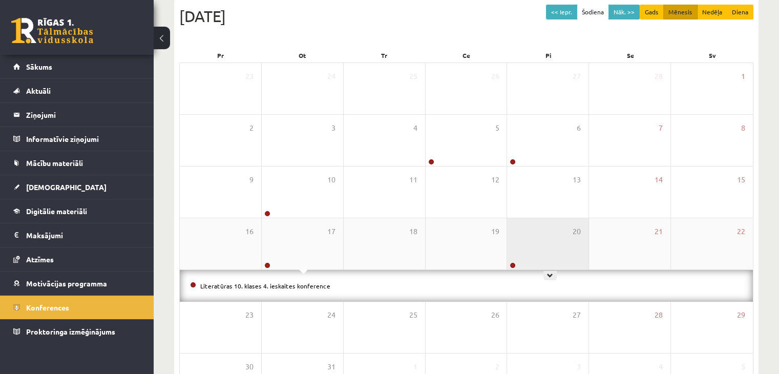
click at [532, 257] on div "20" at bounding box center [547, 243] width 81 height 51
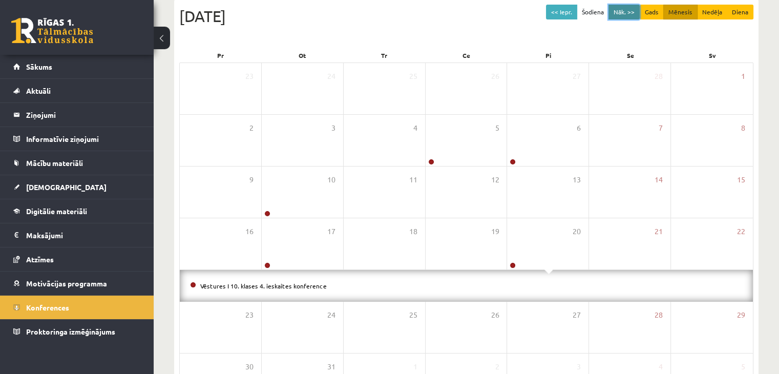
click at [624, 12] on button "Nāk. >>" at bounding box center [623, 12] width 31 height 15
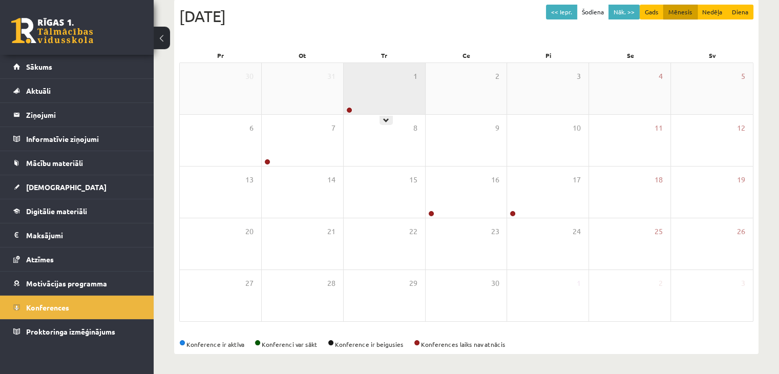
click at [352, 96] on div "1" at bounding box center [384, 88] width 81 height 51
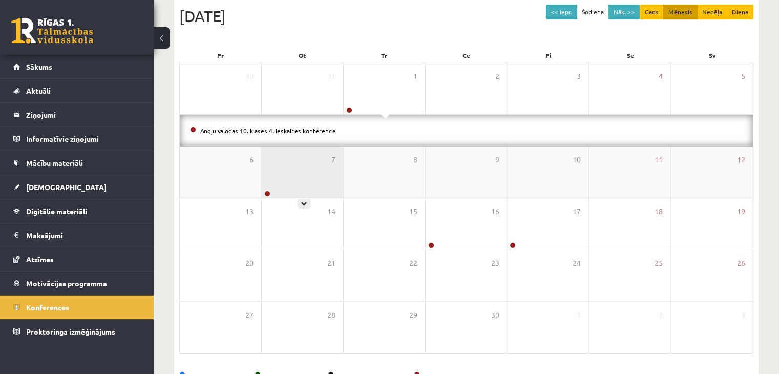
click at [316, 163] on div "7" at bounding box center [302, 171] width 81 height 51
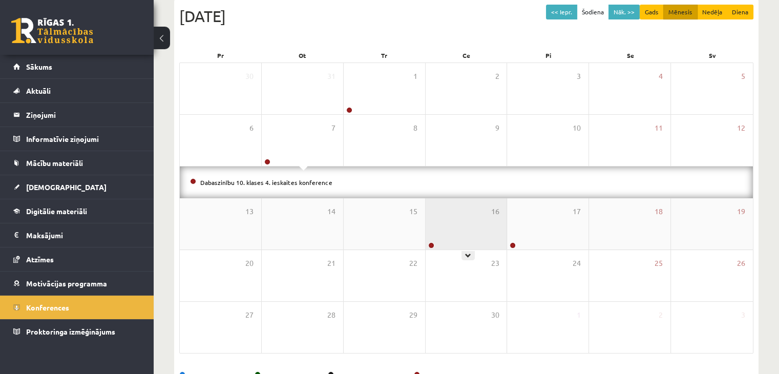
click at [444, 234] on div "16" at bounding box center [465, 223] width 81 height 51
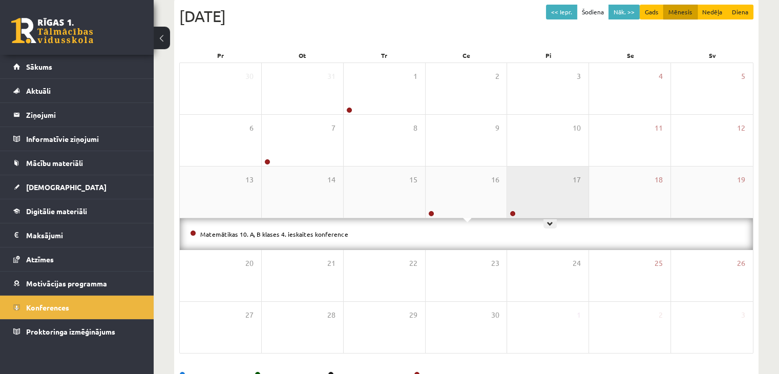
click at [534, 211] on div "17" at bounding box center [547, 191] width 81 height 51
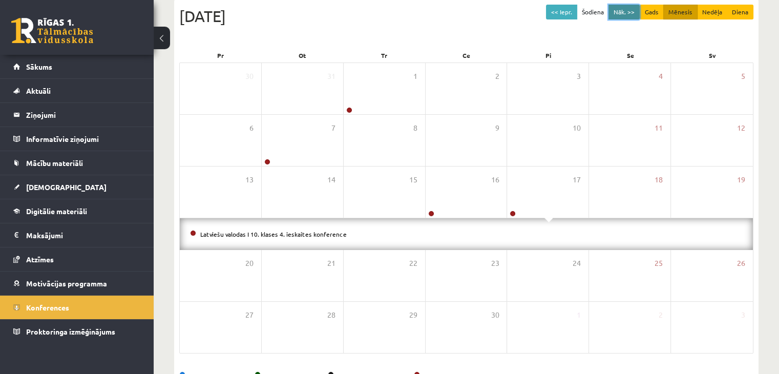
click at [618, 7] on button "Nāk. >>" at bounding box center [623, 12] width 31 height 15
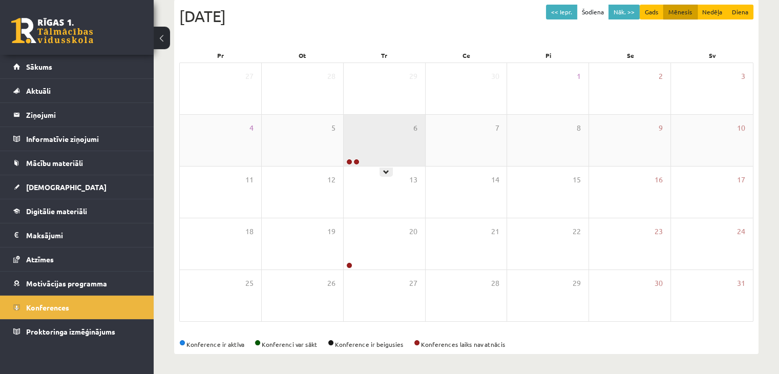
click at [394, 135] on div "6" at bounding box center [384, 140] width 81 height 51
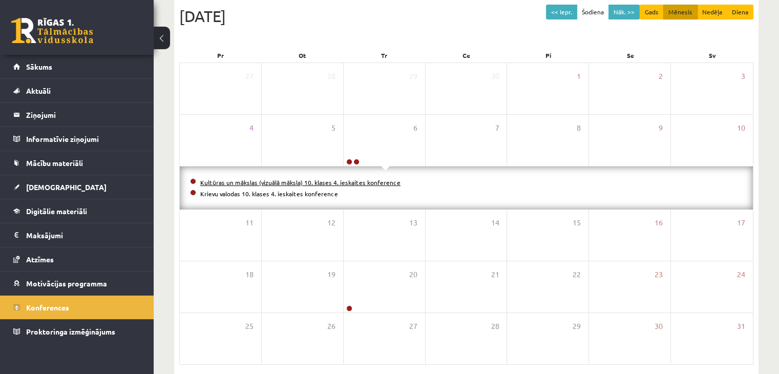
click at [322, 182] on link "Kultūras un mākslas (vizuālā māksla) 10. klases 4. ieskaites konference" at bounding box center [300, 182] width 200 height 8
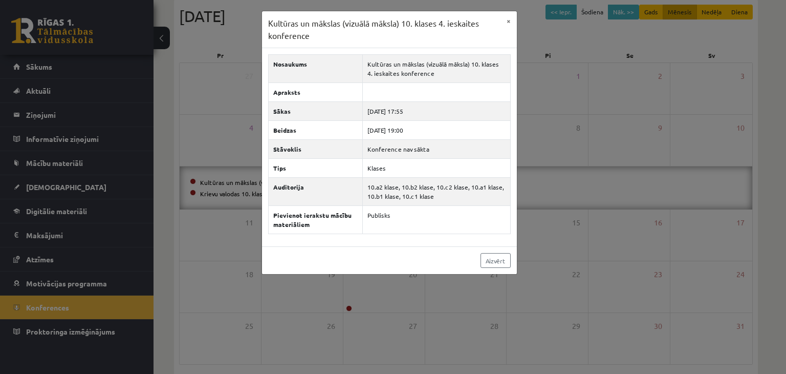
click at [569, 119] on div "Kultūras un mākslas (vizuālā māksla) 10. klases 4. ieskaites konference × Nosau…" at bounding box center [393, 187] width 786 height 374
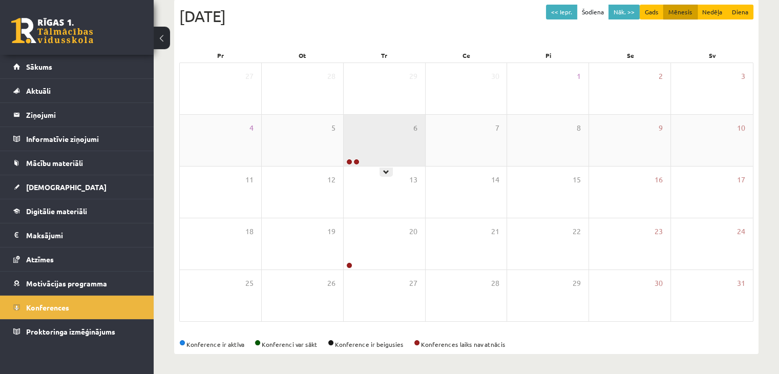
click at [353, 147] on div "6" at bounding box center [384, 140] width 81 height 51
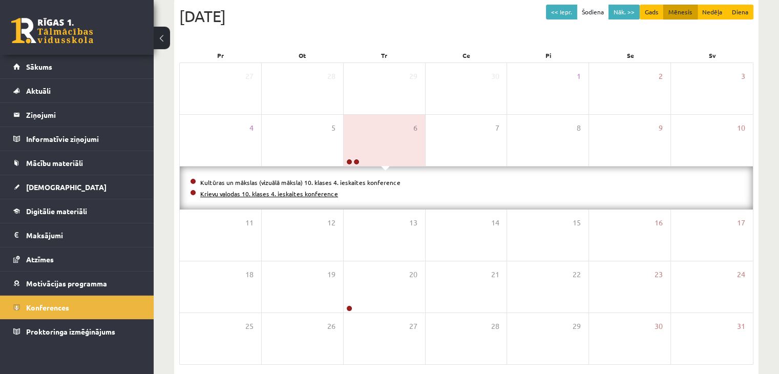
click at [306, 190] on link "Krievu valodas 10. klases 4. ieskaites konference" at bounding box center [269, 193] width 138 height 8
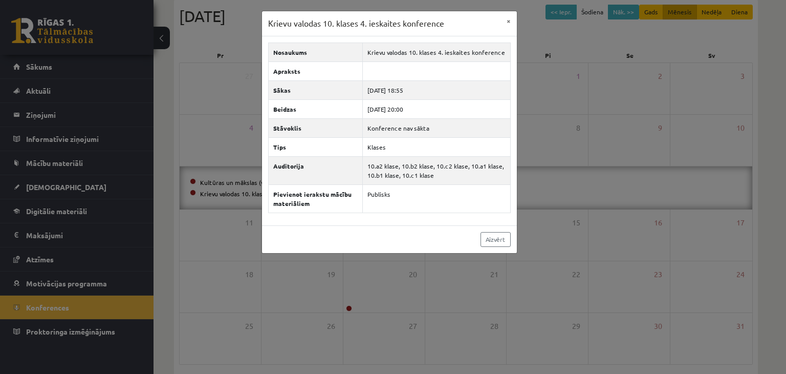
click at [545, 130] on div "Krievu valodas 10. klases 4. ieskaites konference × Nosaukums Krievu valodas 10…" at bounding box center [393, 187] width 786 height 374
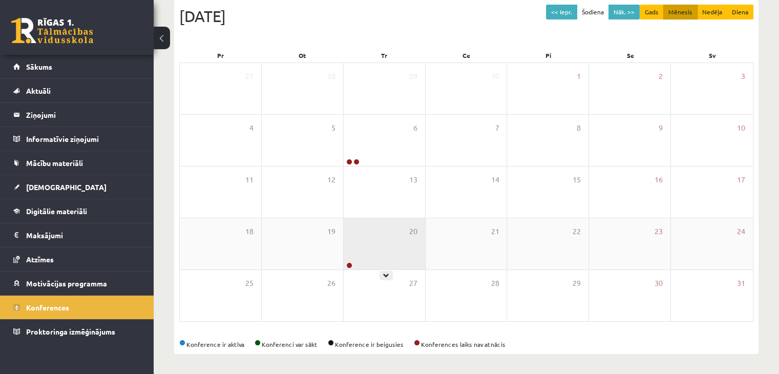
click at [391, 253] on div "20" at bounding box center [384, 243] width 81 height 51
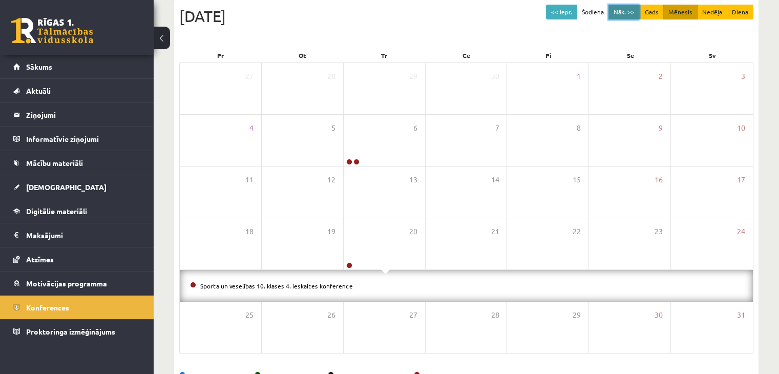
click at [625, 8] on button "Nāk. >>" at bounding box center [623, 12] width 31 height 15
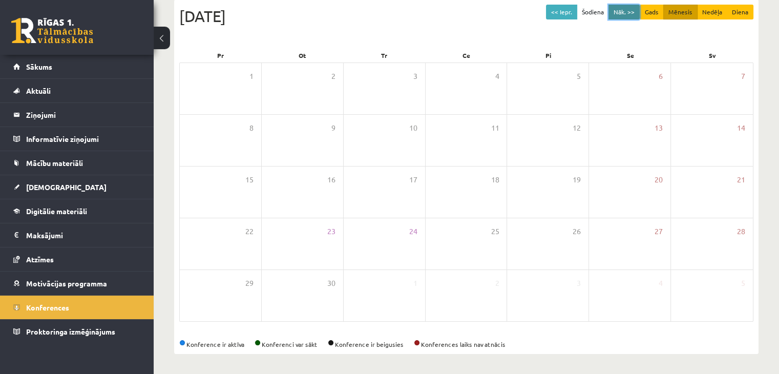
click at [625, 8] on button "Nāk. >>" at bounding box center [623, 12] width 31 height 15
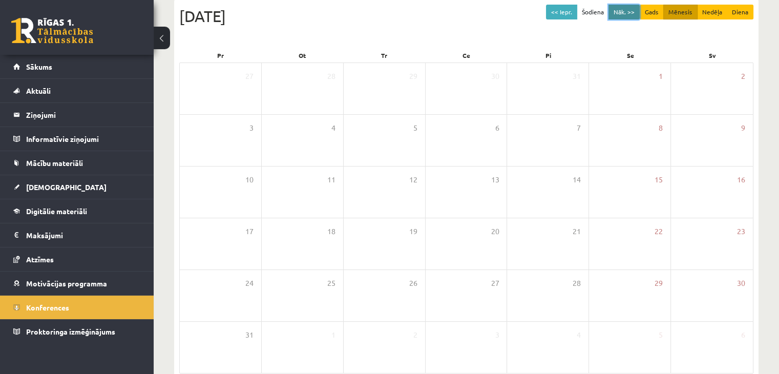
click at [625, 8] on button "Nāk. >>" at bounding box center [623, 12] width 31 height 15
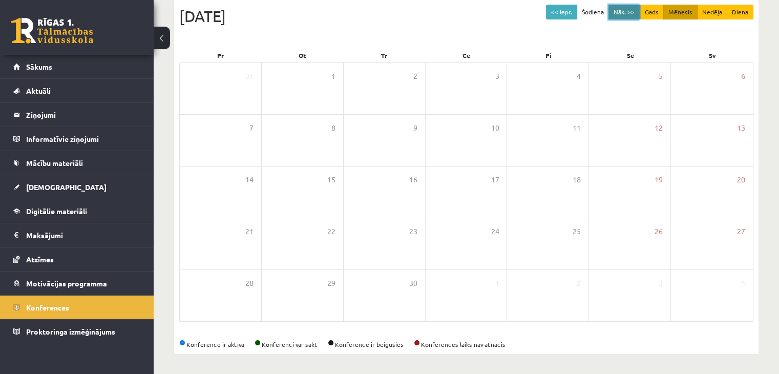
click at [625, 8] on button "Nāk. >>" at bounding box center [623, 12] width 31 height 15
click at [37, 68] on span "Sākums" at bounding box center [39, 66] width 26 height 9
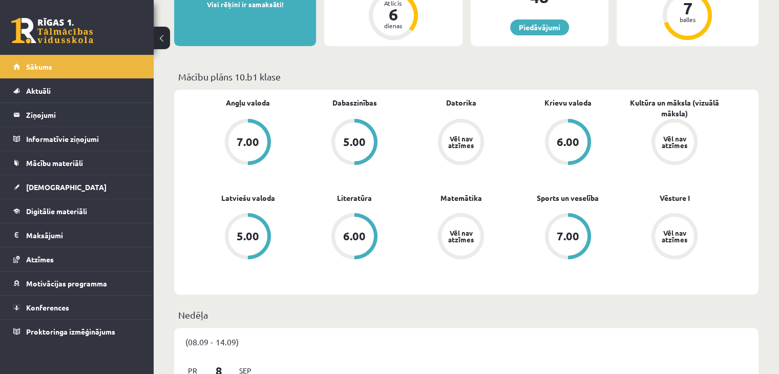
scroll to position [307, 0]
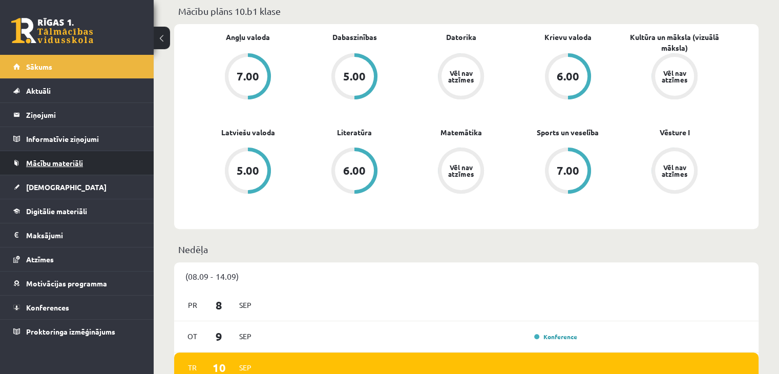
click at [88, 163] on link "Mācību materiāli" at bounding box center [76, 163] width 127 height 24
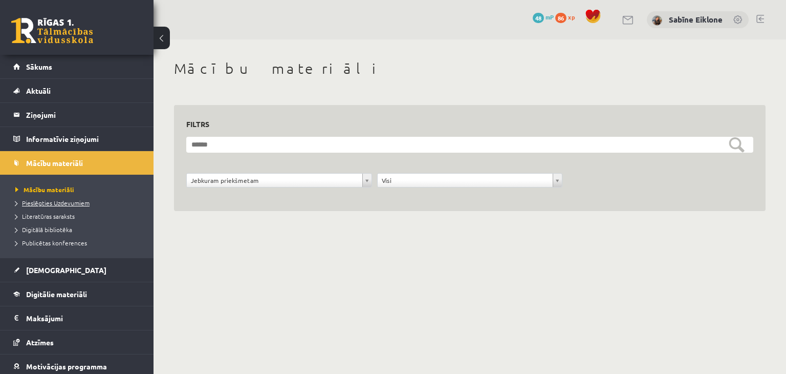
click at [58, 201] on span "Pieslēgties Uzdevumiem" at bounding box center [52, 203] width 74 height 8
click at [76, 201] on span "Pieslēgties Uzdevumiem" at bounding box center [55, 203] width 81 height 8
click at [54, 32] on link at bounding box center [52, 31] width 82 height 26
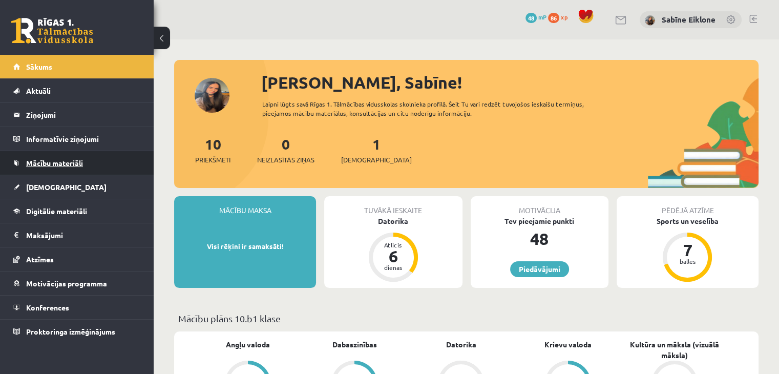
click at [58, 165] on span "Mācību materiāli" at bounding box center [54, 162] width 57 height 9
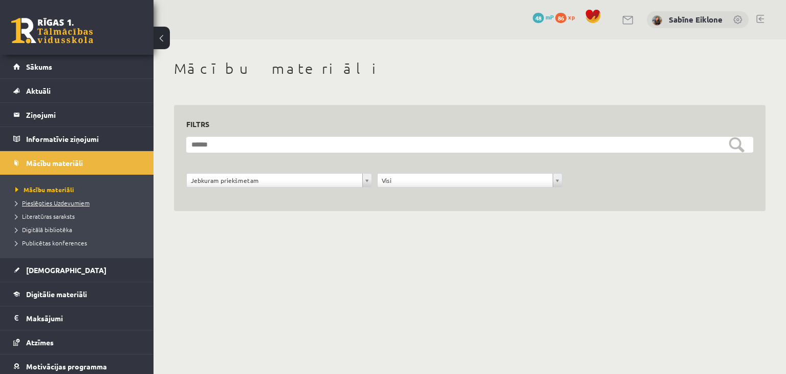
click at [63, 202] on span "Pieslēgties Uzdevumiem" at bounding box center [52, 203] width 74 height 8
click at [76, 139] on legend "Informatīvie ziņojumi 0" at bounding box center [83, 139] width 115 height 24
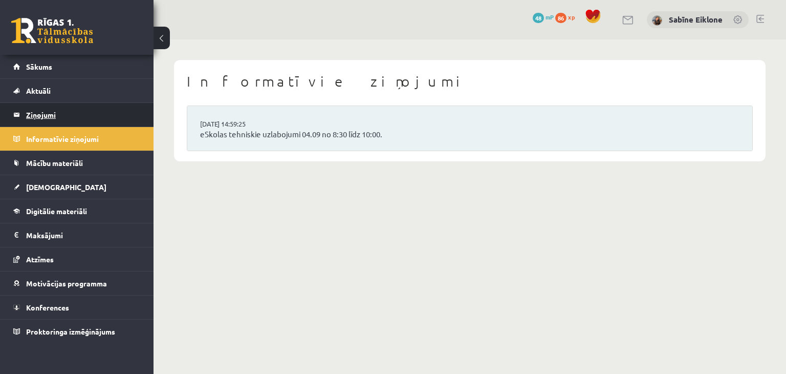
click at [52, 116] on legend "Ziņojumi 0" at bounding box center [83, 115] width 115 height 24
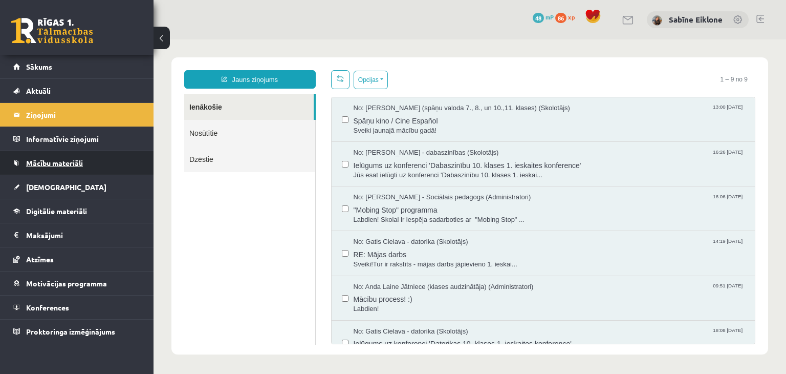
click at [68, 166] on span "Mācību materiāli" at bounding box center [54, 162] width 57 height 9
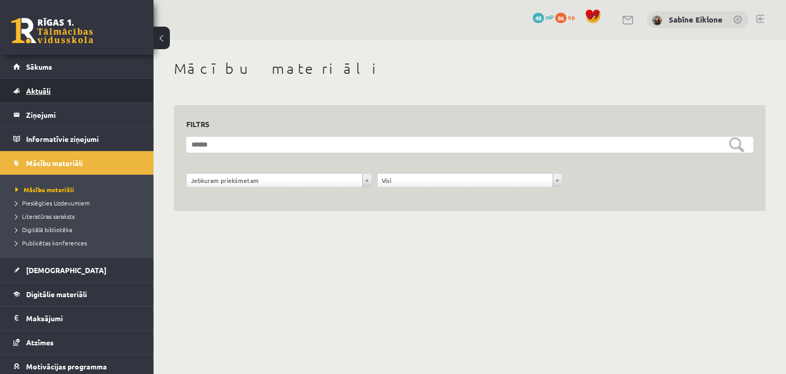
click at [35, 90] on span "Aktuāli" at bounding box center [38, 90] width 25 height 9
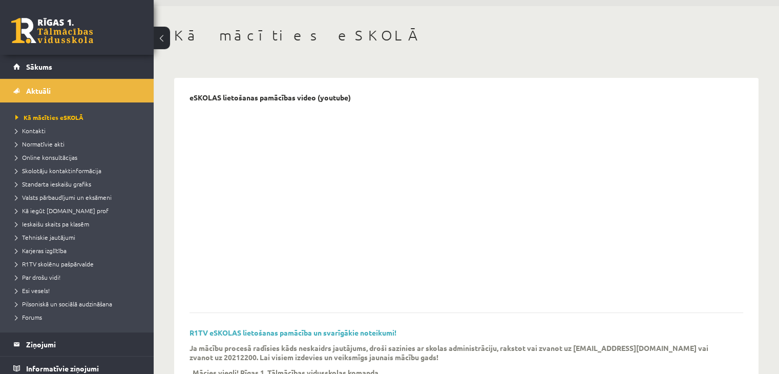
scroll to position [51, 0]
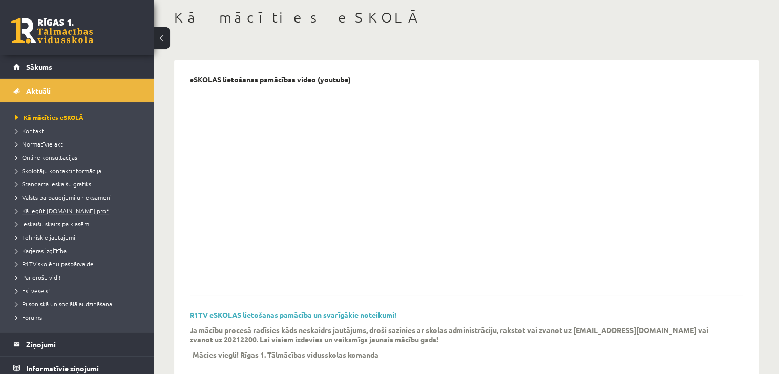
click at [49, 212] on span "Kā iegūt [DOMAIN_NAME] prof" at bounding box center [61, 210] width 93 height 8
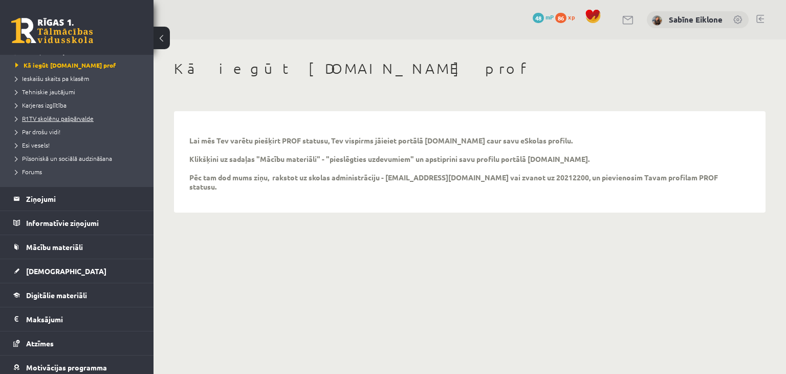
scroll to position [154, 0]
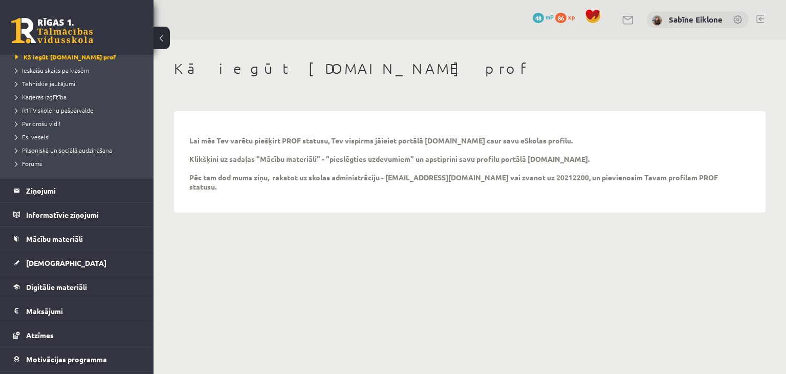
click at [35, 34] on link at bounding box center [52, 31] width 82 height 26
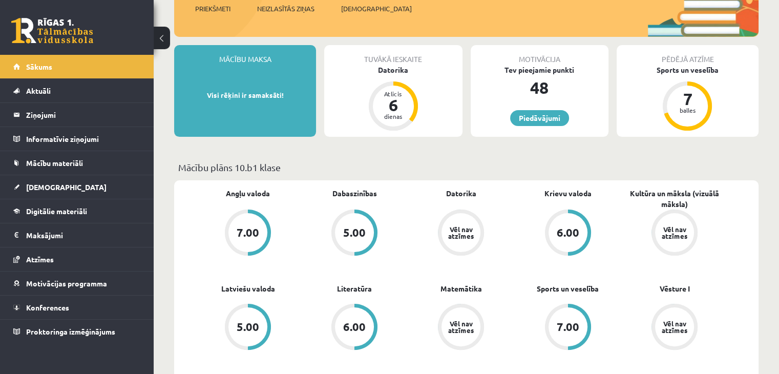
scroll to position [205, 0]
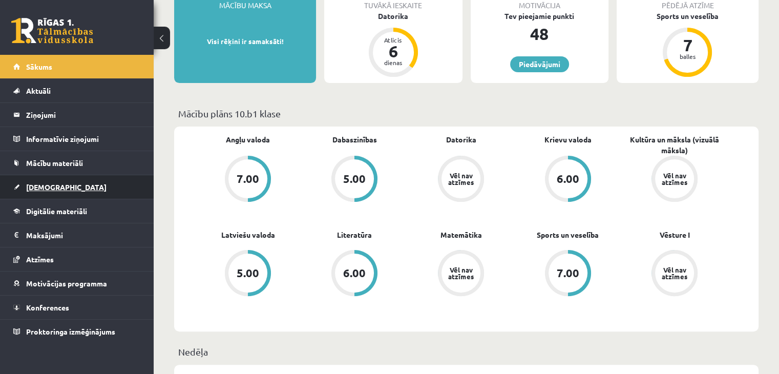
click at [38, 187] on span "[DEMOGRAPHIC_DATA]" at bounding box center [66, 186] width 80 height 9
